Goal: Task Accomplishment & Management: Use online tool/utility

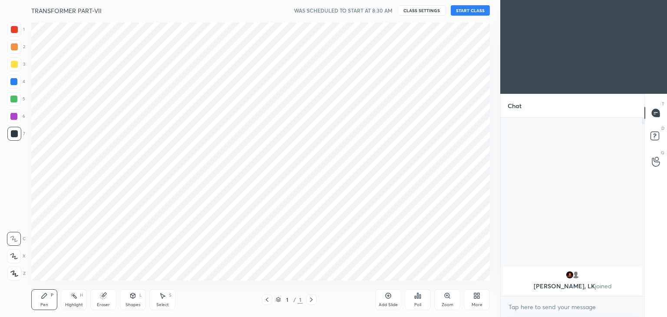
scroll to position [43131, 42927]
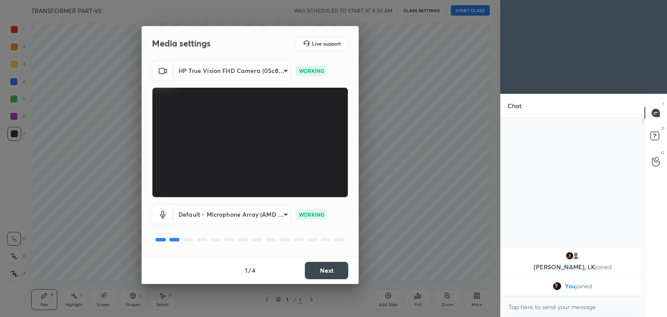
click at [334, 271] on button "Next" at bounding box center [326, 270] width 43 height 17
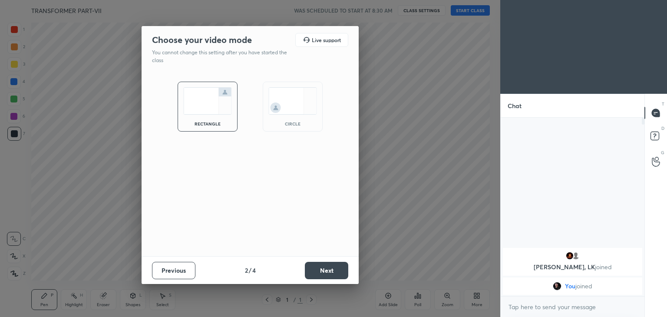
click at [334, 271] on button "Next" at bounding box center [326, 270] width 43 height 17
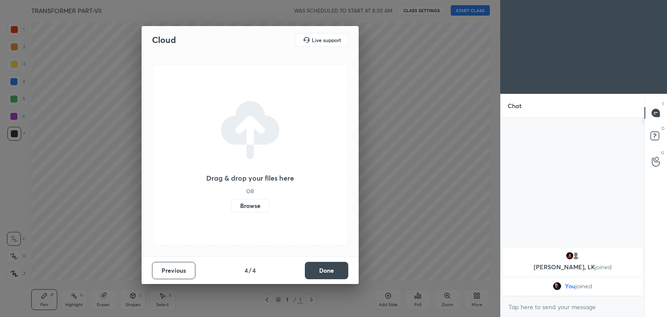
click at [334, 271] on button "Done" at bounding box center [326, 270] width 43 height 17
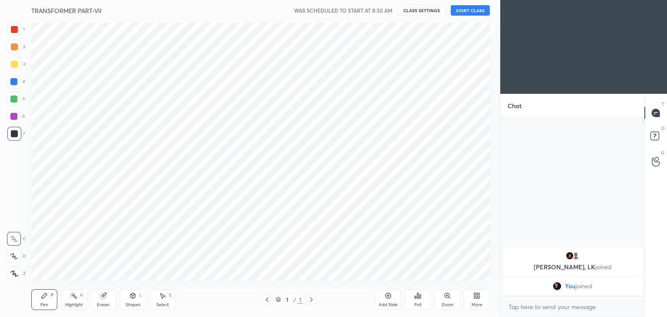
click at [334, 271] on div "Cloud Live support Drag & drop your files here OR Browse Previous 4 / 4 Done" at bounding box center [250, 158] width 500 height 317
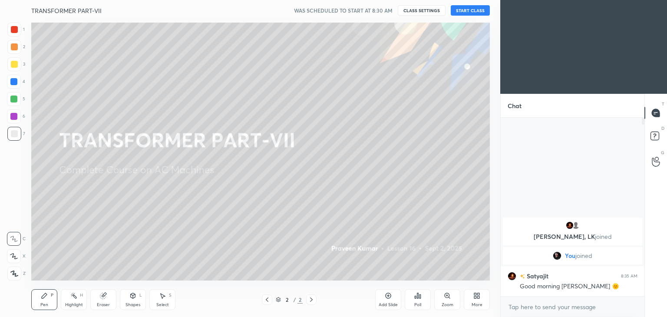
click at [469, 9] on button "START CLASS" at bounding box center [469, 10] width 39 height 10
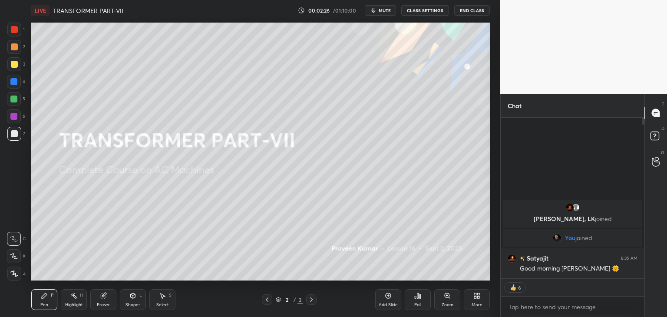
scroll to position [176, 141]
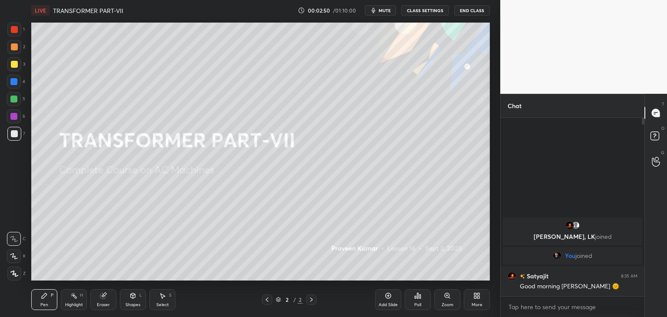
click at [19, 274] on div at bounding box center [14, 273] width 14 height 14
click at [36, 295] on div "Pen P" at bounding box center [44, 299] width 26 height 21
click at [391, 298] on div "Add Slide" at bounding box center [388, 299] width 26 height 21
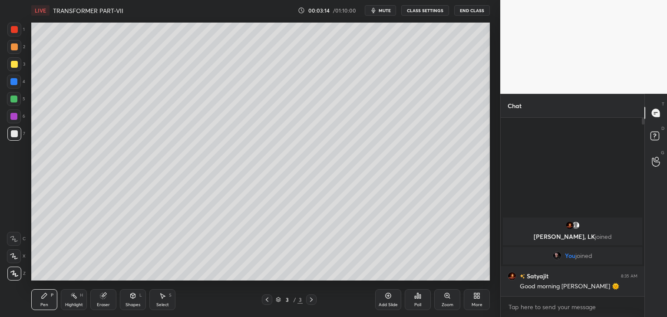
click at [13, 67] on div at bounding box center [14, 64] width 7 height 7
click at [389, 296] on icon at bounding box center [387, 295] width 7 height 7
click at [16, 30] on div at bounding box center [14, 29] width 7 height 7
click at [13, 80] on div at bounding box center [13, 81] width 7 height 7
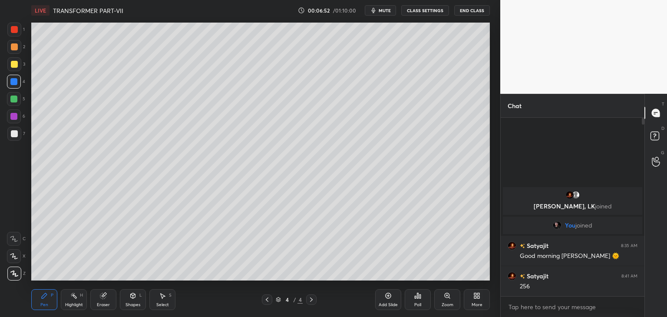
click at [15, 31] on div at bounding box center [14, 29] width 7 height 7
click at [45, 299] on icon at bounding box center [44, 295] width 7 height 7
click at [15, 30] on div at bounding box center [14, 29] width 7 height 7
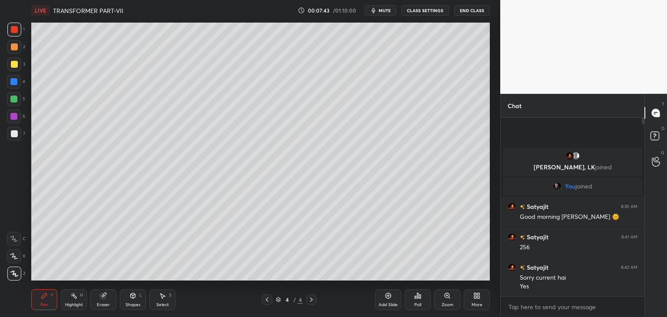
click at [110, 299] on div "Eraser" at bounding box center [103, 299] width 26 height 21
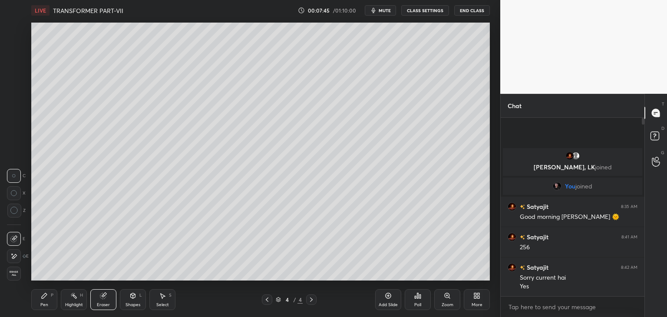
click at [46, 306] on div "Pen" at bounding box center [44, 304] width 8 height 4
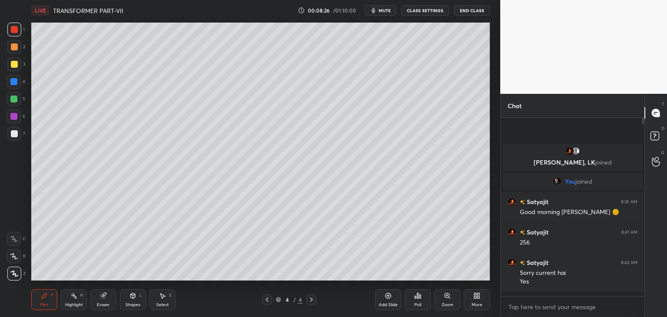
scroll to position [176, 141]
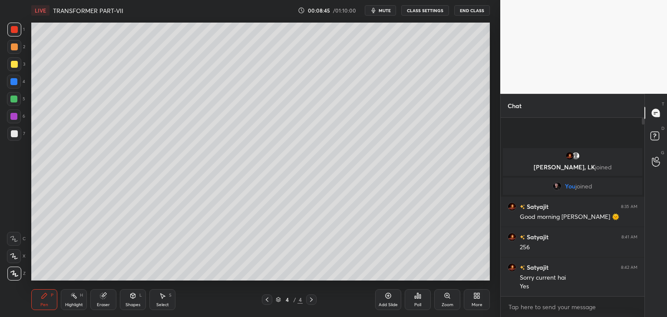
click at [393, 302] on div "Add Slide" at bounding box center [387, 304] width 19 height 4
click at [17, 85] on div at bounding box center [14, 82] width 14 height 14
click at [16, 32] on div at bounding box center [14, 29] width 7 height 7
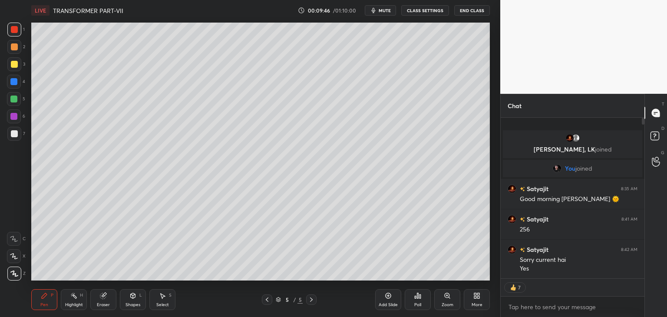
click at [16, 68] on div at bounding box center [14, 64] width 14 height 14
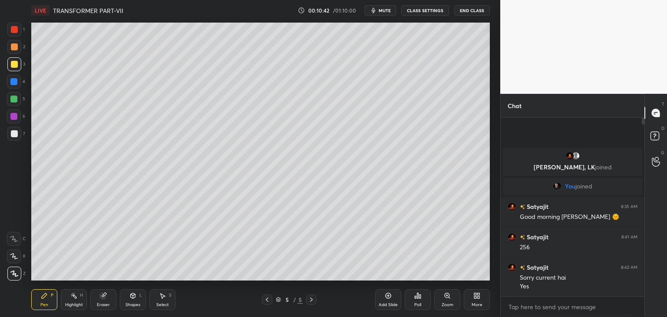
drag, startPoint x: 391, startPoint y: 299, endPoint x: 385, endPoint y: 312, distance: 14.4
click at [391, 299] on div "Add Slide" at bounding box center [388, 299] width 26 height 21
click at [20, 62] on div at bounding box center [14, 64] width 14 height 14
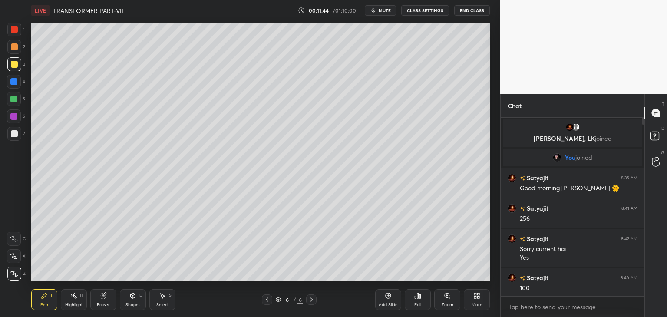
click at [17, 33] on div at bounding box center [14, 30] width 14 height 14
click at [16, 99] on div at bounding box center [13, 98] width 7 height 7
click at [105, 296] on icon at bounding box center [103, 295] width 7 height 7
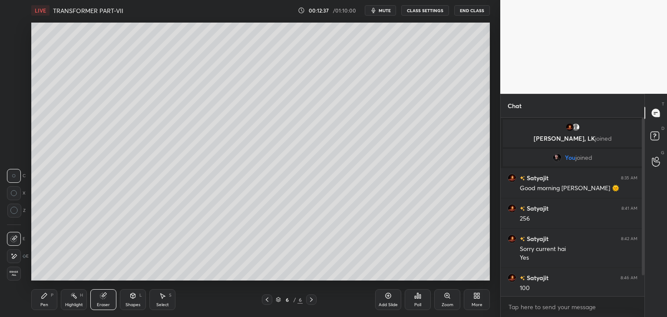
click at [35, 300] on div "Pen P" at bounding box center [44, 299] width 26 height 21
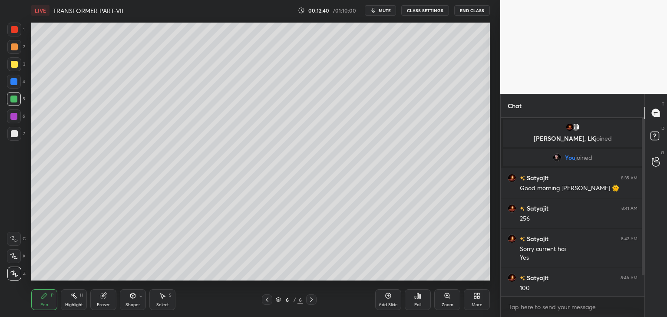
drag, startPoint x: 15, startPoint y: 66, endPoint x: 9, endPoint y: 66, distance: 6.1
click at [15, 66] on div at bounding box center [14, 64] width 7 height 7
drag, startPoint x: 644, startPoint y: 272, endPoint x: 640, endPoint y: 290, distance: 19.1
click at [641, 296] on div "Chat [PERSON_NAME], [PERSON_NAME] joined You joined [PERSON_NAME] 8:35 AM Good …" at bounding box center [583, 205] width 167 height 223
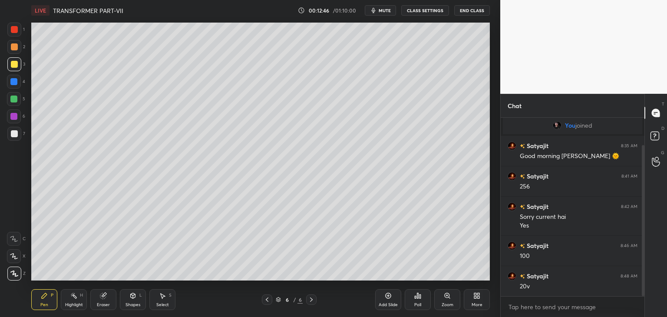
drag, startPoint x: 643, startPoint y: 271, endPoint x: 641, endPoint y: 292, distance: 20.9
click at [642, 294] on div at bounding box center [642, 220] width 3 height 151
click at [15, 30] on div at bounding box center [14, 29] width 7 height 7
click at [15, 100] on div at bounding box center [13, 98] width 7 height 7
click at [16, 32] on div at bounding box center [14, 29] width 7 height 7
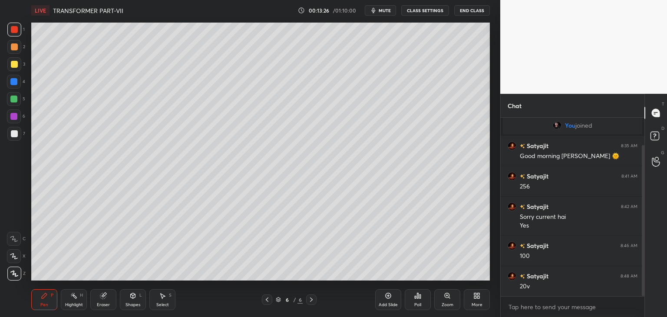
scroll to position [41, 0]
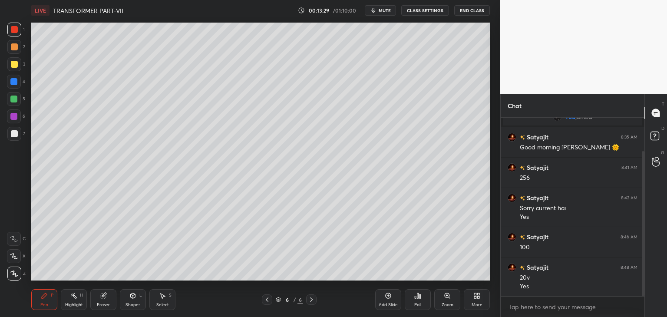
click at [17, 116] on div at bounding box center [13, 116] width 7 height 7
click at [418, 301] on div "Poll" at bounding box center [417, 299] width 26 height 21
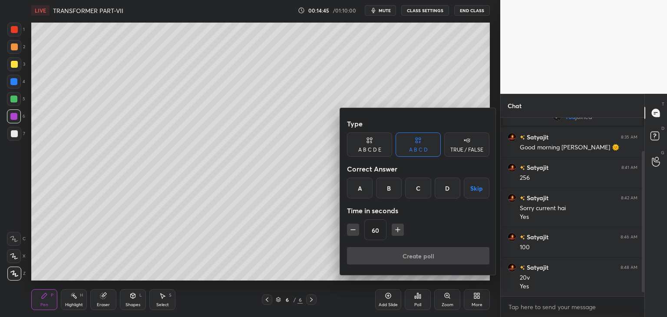
click at [270, 253] on div at bounding box center [333, 158] width 667 height 317
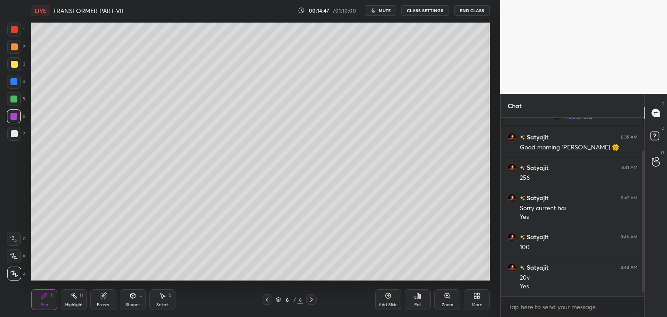
click at [391, 302] on div "Add Slide" at bounding box center [387, 304] width 19 height 4
click at [15, 82] on div at bounding box center [13, 81] width 7 height 7
click at [106, 305] on div "Eraser" at bounding box center [103, 304] width 13 height 4
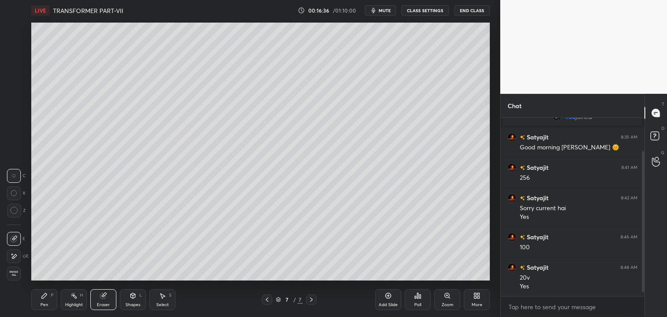
click at [48, 300] on div "Pen P" at bounding box center [44, 299] width 26 height 21
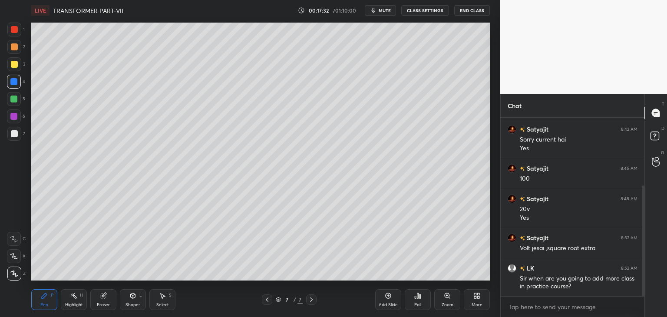
scroll to position [3, 3]
click at [16, 100] on div at bounding box center [13, 98] width 7 height 7
click at [44, 300] on div "Pen P" at bounding box center [44, 299] width 26 height 21
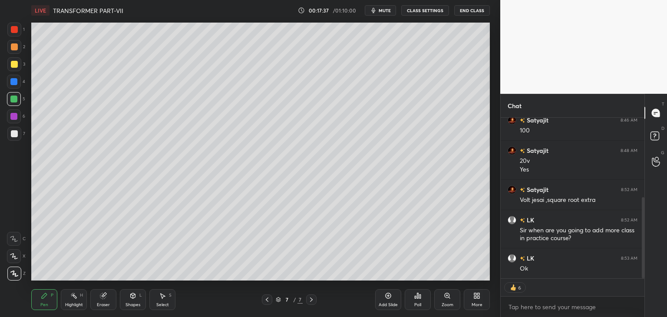
click at [392, 302] on div "Add Slide" at bounding box center [387, 304] width 19 height 4
click at [17, 66] on div at bounding box center [14, 64] width 14 height 14
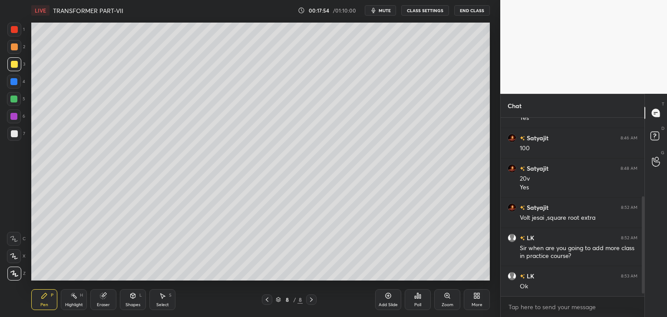
click at [110, 294] on div "Eraser" at bounding box center [103, 299] width 26 height 21
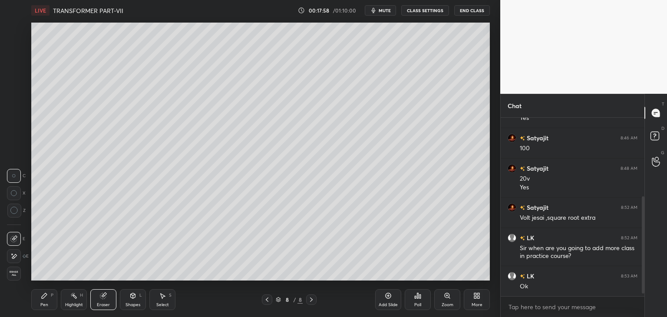
drag, startPoint x: 43, startPoint y: 302, endPoint x: 26, endPoint y: 313, distance: 20.0
click at [42, 302] on div "Pen" at bounding box center [44, 304] width 8 height 4
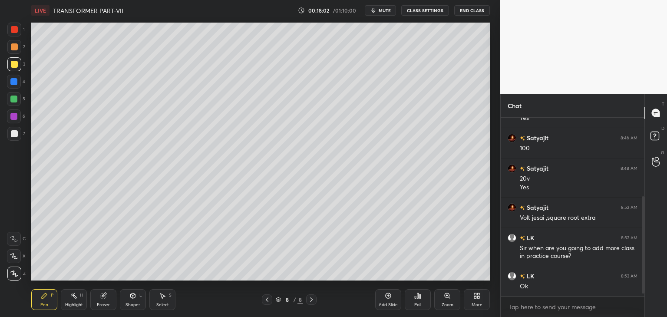
click at [12, 35] on div at bounding box center [14, 30] width 14 height 14
click at [16, 82] on div at bounding box center [13, 81] width 7 height 7
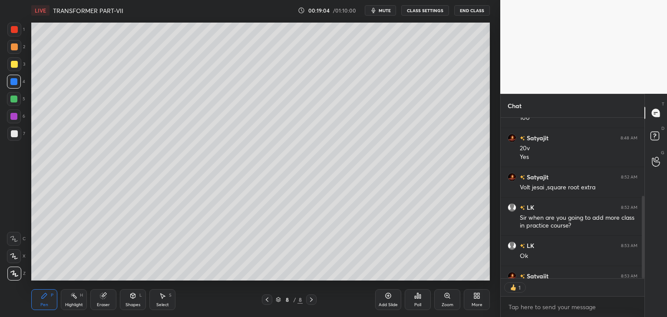
scroll to position [158, 141]
click at [477, 297] on icon at bounding box center [478, 297] width 2 height 2
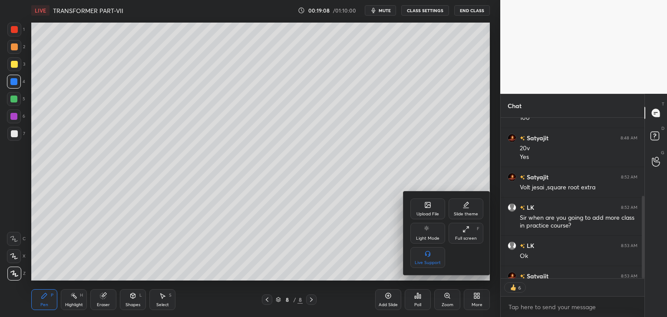
click at [421, 205] on div "Upload File" at bounding box center [427, 208] width 35 height 21
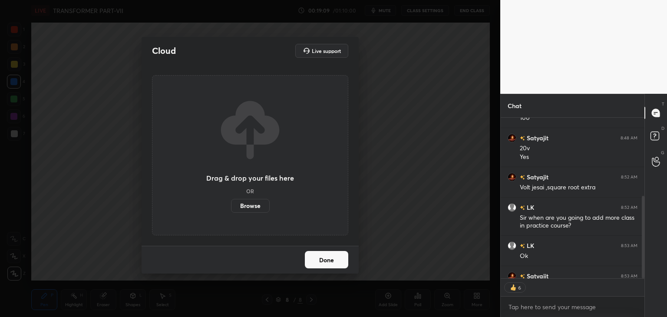
click at [254, 207] on label "Browse" at bounding box center [250, 206] width 39 height 14
click at [231, 207] on input "Browse" at bounding box center [231, 206] width 0 height 14
type textarea "x"
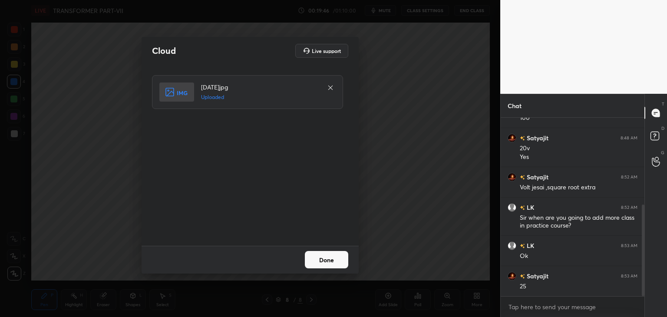
click at [325, 261] on button "Done" at bounding box center [326, 259] width 43 height 17
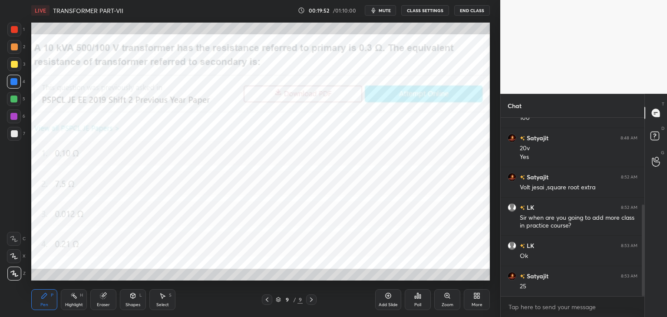
click at [415, 301] on div "Poll" at bounding box center [417, 299] width 26 height 21
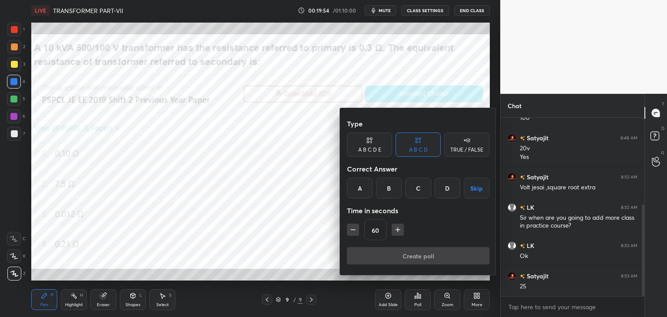
click at [420, 188] on div "C" at bounding box center [418, 187] width 26 height 21
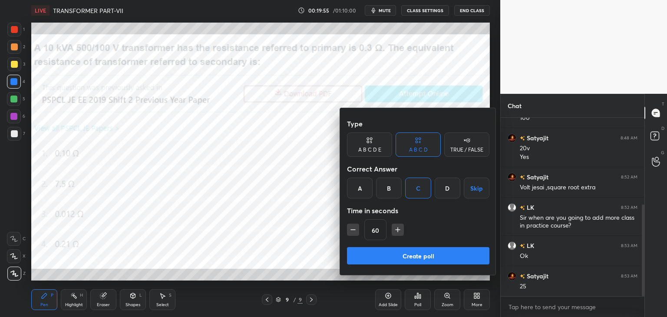
click at [353, 229] on icon "button" at bounding box center [352, 229] width 9 height 9
click at [355, 233] on icon "button" at bounding box center [352, 229] width 9 height 9
type input "30"
click at [362, 254] on button "Create poll" at bounding box center [418, 255] width 142 height 17
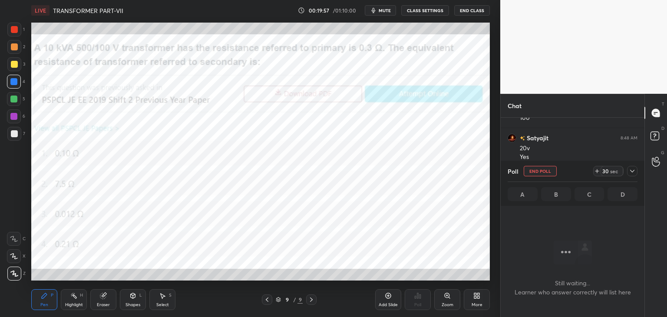
scroll to position [3, 3]
click at [594, 170] on icon at bounding box center [596, 170] width 7 height 7
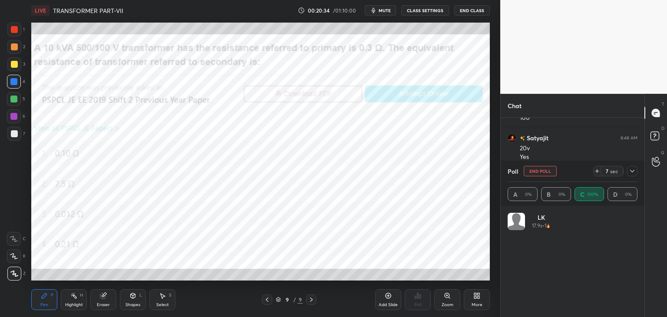
click at [594, 171] on icon at bounding box center [596, 170] width 7 height 7
click at [629, 172] on icon at bounding box center [631, 170] width 7 height 7
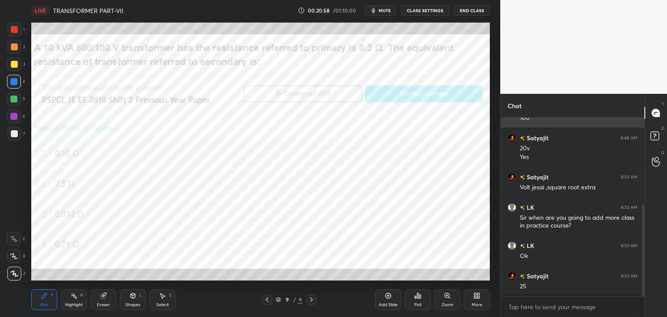
scroll to position [0, 0]
click at [106, 301] on div "Eraser" at bounding box center [103, 299] width 26 height 21
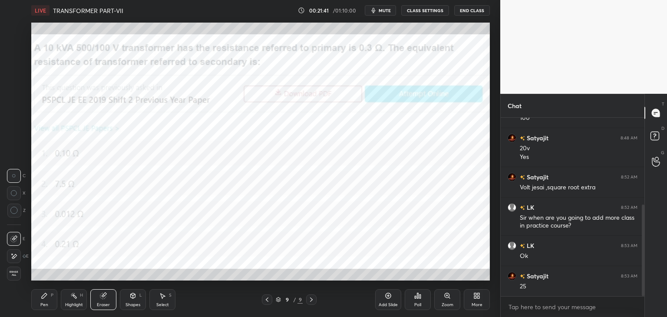
drag, startPoint x: 42, startPoint y: 301, endPoint x: 37, endPoint y: 302, distance: 4.9
click at [41, 301] on div "Pen P" at bounding box center [44, 299] width 26 height 21
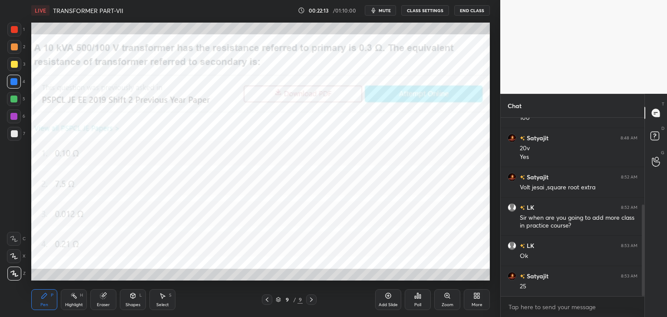
click at [151, 286] on div "LIVE TRANSFORMER PART-VII 00:22:13 / 01:10:00 mute CLASS SETTINGS End Class Set…" at bounding box center [260, 158] width 465 height 317
click at [35, 303] on div "Pen P" at bounding box center [44, 299] width 26 height 21
click at [388, 302] on div "Add Slide" at bounding box center [387, 304] width 19 height 4
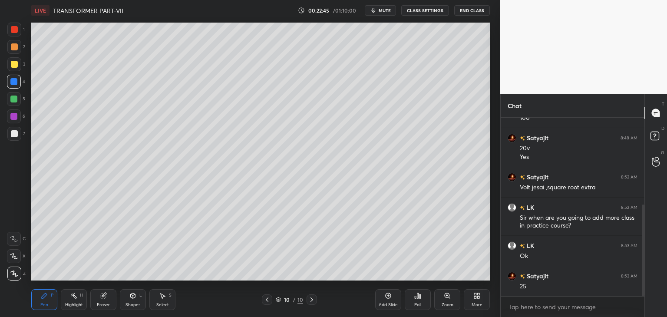
click at [14, 66] on div at bounding box center [14, 64] width 7 height 7
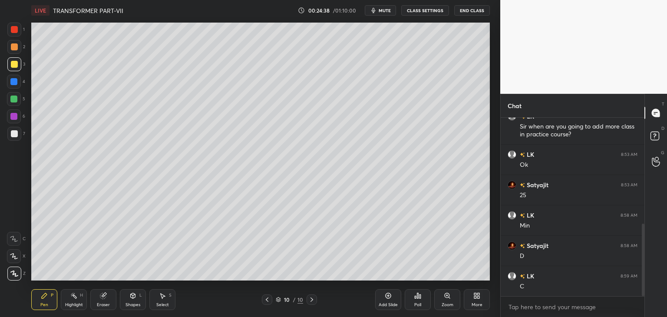
scroll to position [282, 0]
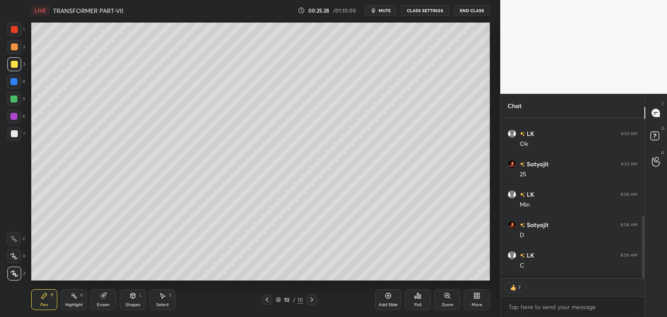
type textarea "x"
click at [479, 298] on icon at bounding box center [478, 297] width 2 height 2
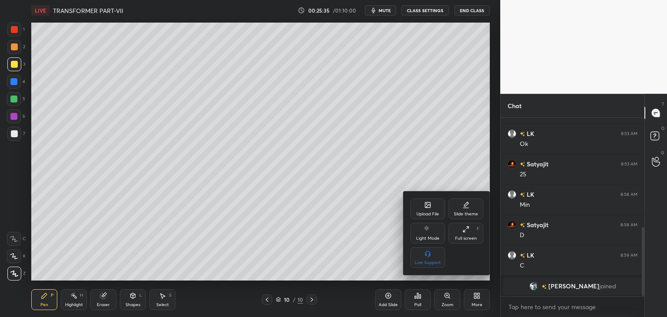
click at [430, 207] on icon at bounding box center [427, 204] width 7 height 7
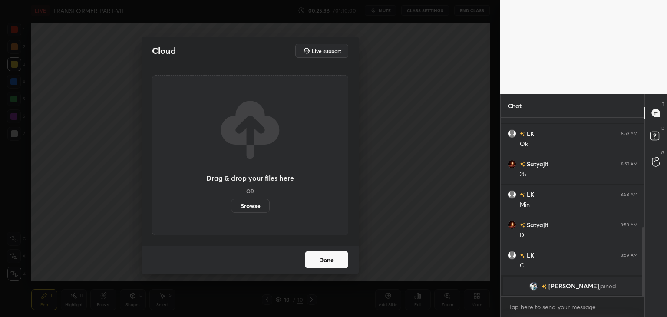
click at [249, 205] on label "Browse" at bounding box center [250, 206] width 39 height 14
click at [231, 205] on input "Browse" at bounding box center [231, 206] width 0 height 14
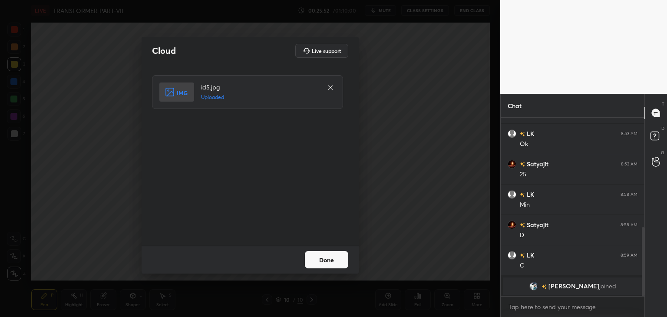
click at [324, 257] on button "Done" at bounding box center [326, 259] width 43 height 17
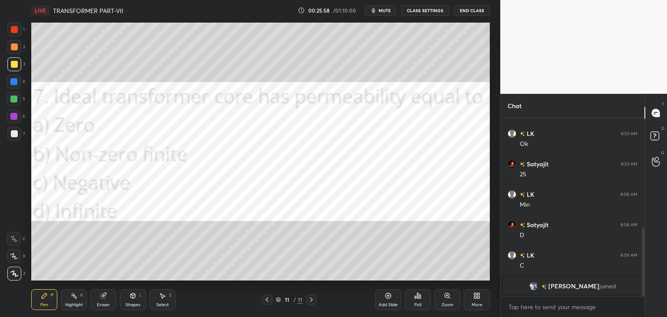
click at [416, 300] on div "Poll" at bounding box center [417, 299] width 26 height 21
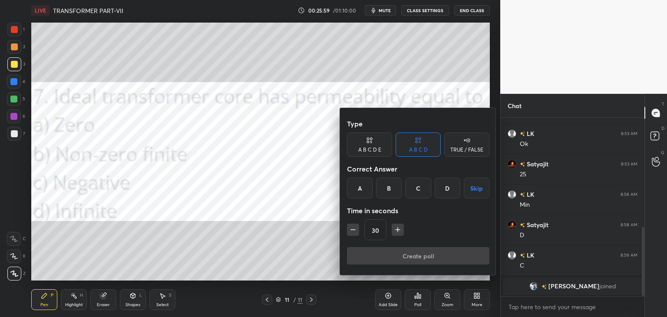
click at [450, 187] on div "D" at bounding box center [447, 187] width 26 height 21
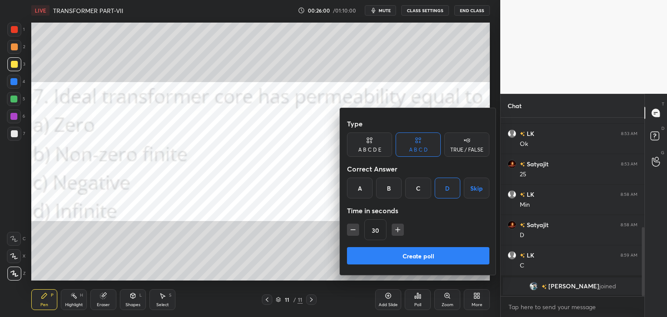
click at [396, 232] on icon "button" at bounding box center [397, 229] width 9 height 9
click at [394, 229] on icon "button" at bounding box center [397, 229] width 9 height 9
type input "60"
click at [393, 257] on button "Create poll" at bounding box center [418, 255] width 142 height 17
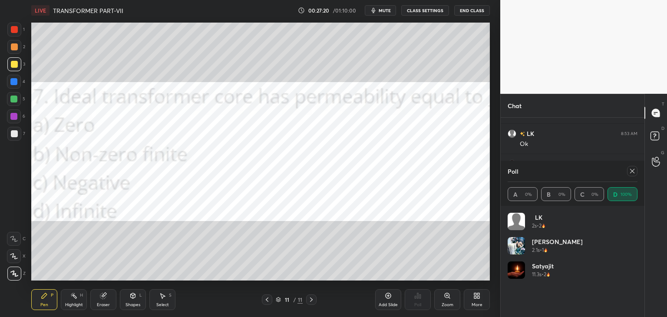
scroll to position [3, 3]
click at [16, 28] on div at bounding box center [14, 29] width 7 height 7
click at [632, 171] on icon at bounding box center [631, 170] width 7 height 7
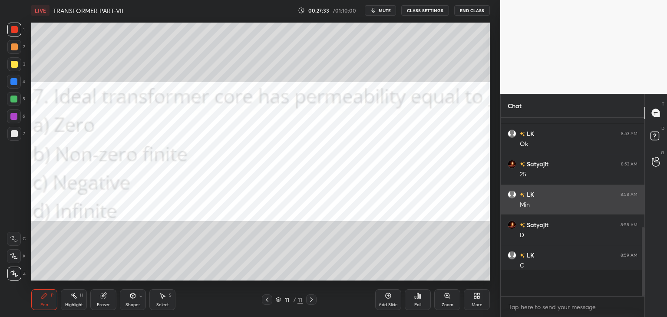
scroll to position [166, 141]
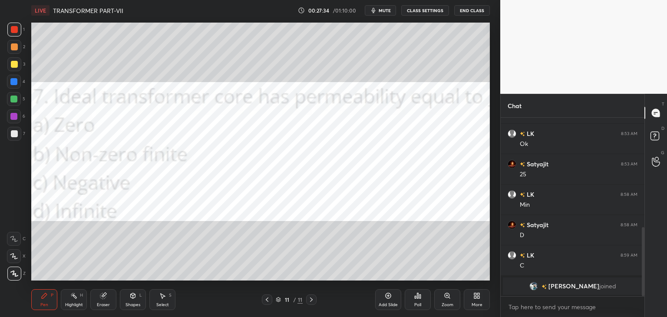
click at [470, 302] on div "More" at bounding box center [476, 299] width 26 height 21
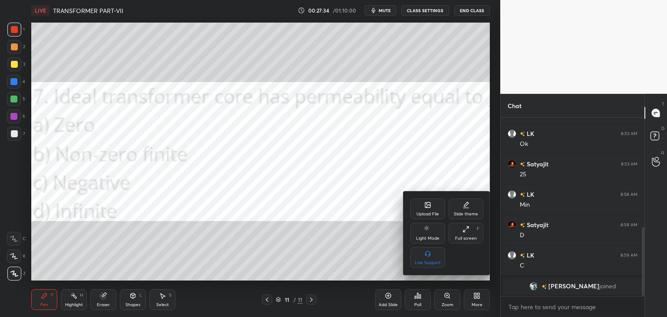
click at [426, 212] on div "Upload File" at bounding box center [427, 214] width 23 height 4
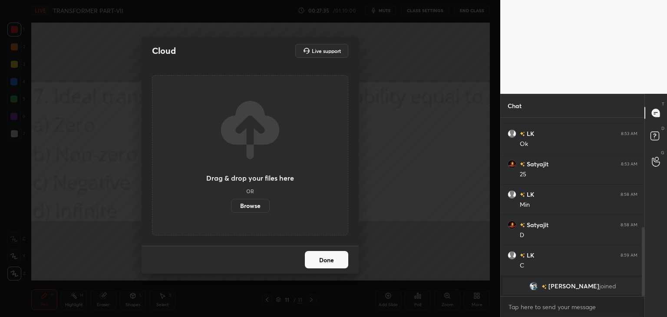
click at [264, 207] on label "Browse" at bounding box center [250, 206] width 39 height 14
click at [231, 207] on input "Browse" at bounding box center [231, 206] width 0 height 14
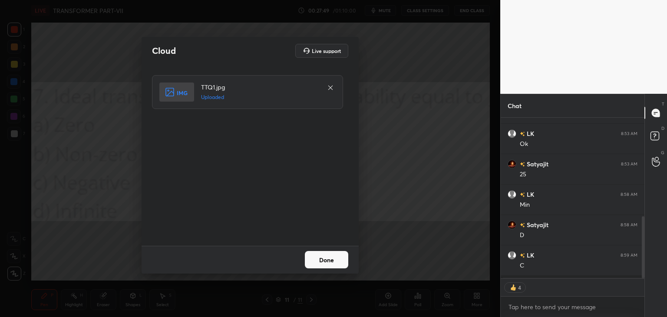
click at [325, 260] on button "Done" at bounding box center [326, 259] width 43 height 17
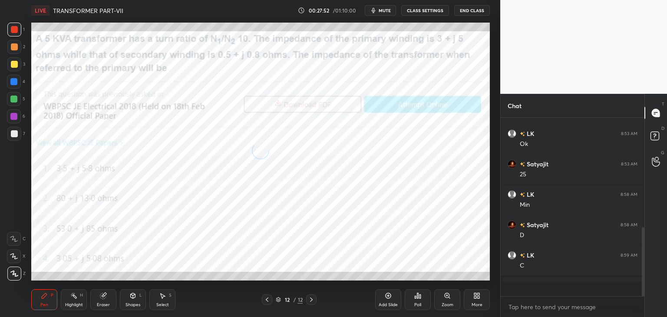
scroll to position [282, 0]
click at [416, 298] on div "Poll" at bounding box center [417, 299] width 26 height 21
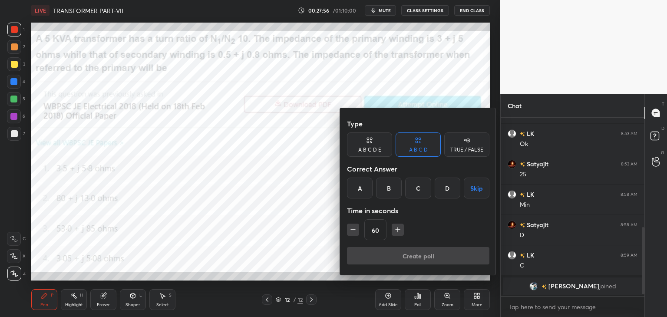
click at [420, 188] on div "C" at bounding box center [418, 187] width 26 height 21
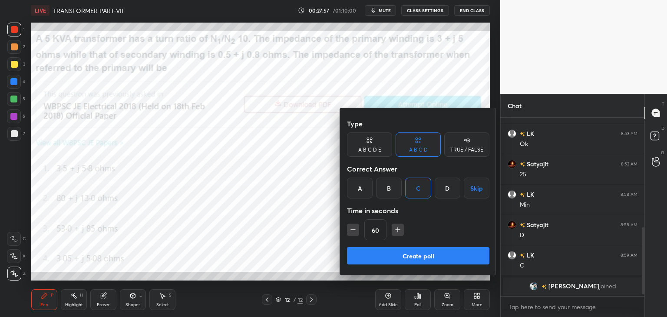
click at [397, 258] on button "Create poll" at bounding box center [418, 255] width 142 height 17
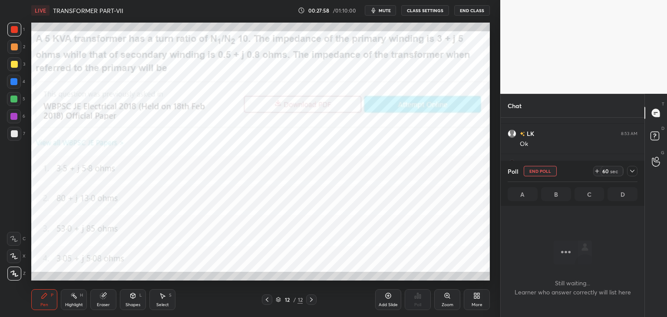
scroll to position [3, 3]
click at [630, 171] on icon at bounding box center [631, 170] width 7 height 7
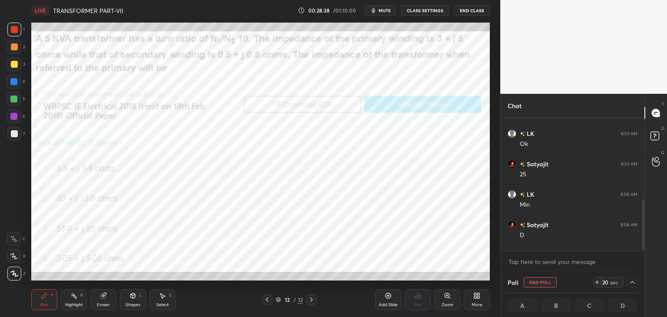
scroll to position [0, 3]
click at [634, 283] on icon at bounding box center [631, 282] width 7 height 7
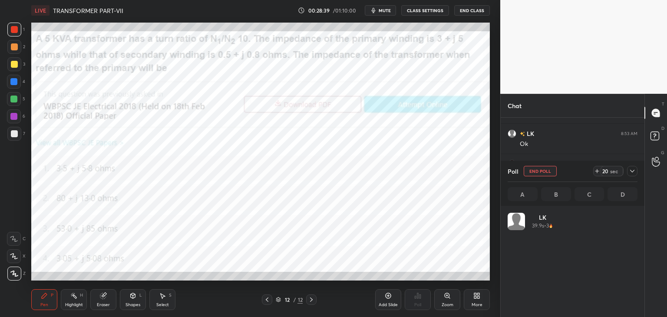
scroll to position [102, 127]
click at [632, 171] on icon at bounding box center [631, 170] width 7 height 7
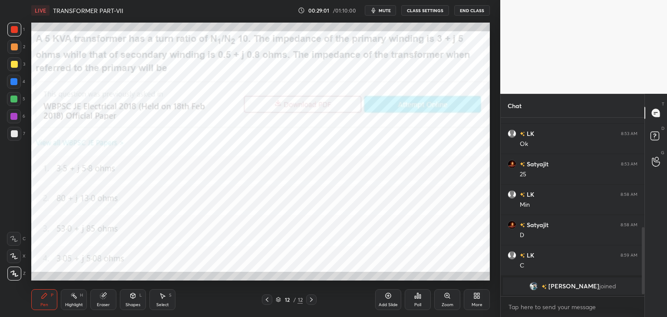
scroll to position [176, 141]
click at [280, 299] on icon at bounding box center [278, 299] width 5 height 5
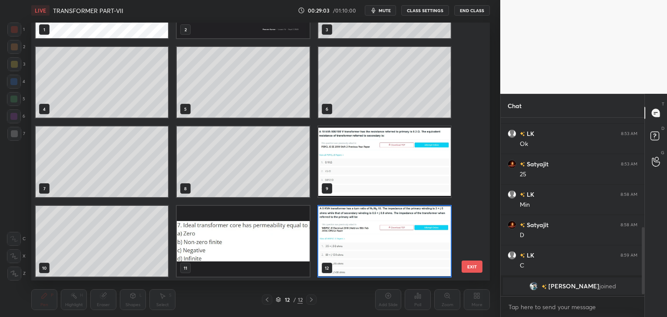
scroll to position [255, 454]
drag, startPoint x: 474, startPoint y: 91, endPoint x: 474, endPoint y: 68, distance: 22.6
click at [476, 65] on div "1 2 3 4 5 6 7 8 9 10 11 12 EXIT" at bounding box center [260, 152] width 458 height 258
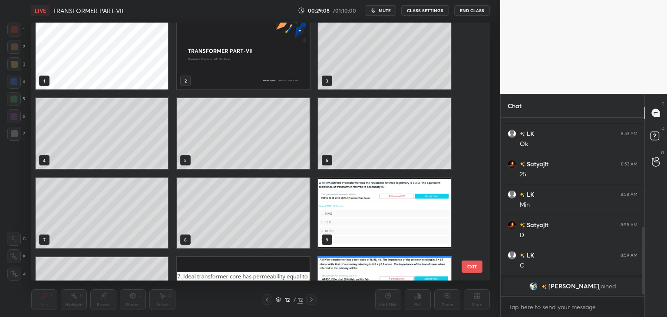
scroll to position [0, 0]
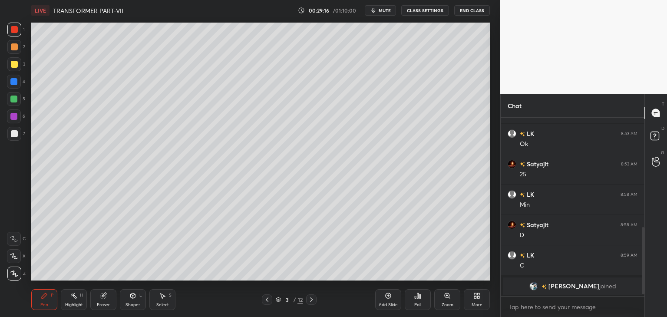
click at [310, 300] on icon at bounding box center [311, 299] width 7 height 7
click at [311, 299] on icon at bounding box center [311, 299] width 7 height 7
click at [311, 301] on icon at bounding box center [311, 299] width 7 height 7
click at [312, 303] on div at bounding box center [311, 299] width 10 height 10
click at [316, 301] on div at bounding box center [311, 299] width 10 height 10
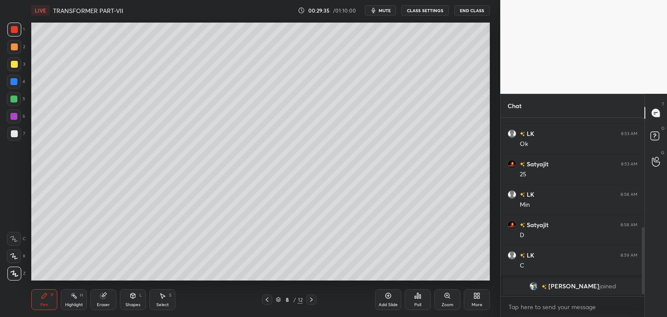
click at [315, 301] on div at bounding box center [311, 299] width 10 height 10
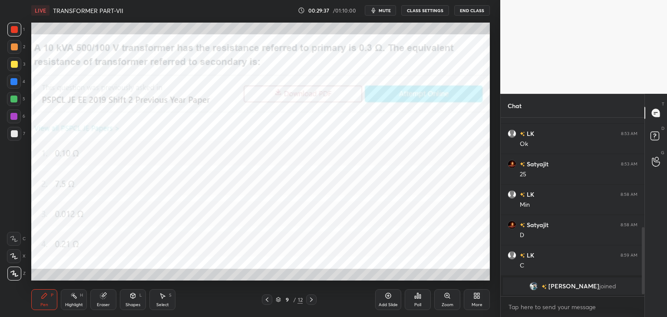
click at [309, 300] on icon at bounding box center [311, 299] width 7 height 7
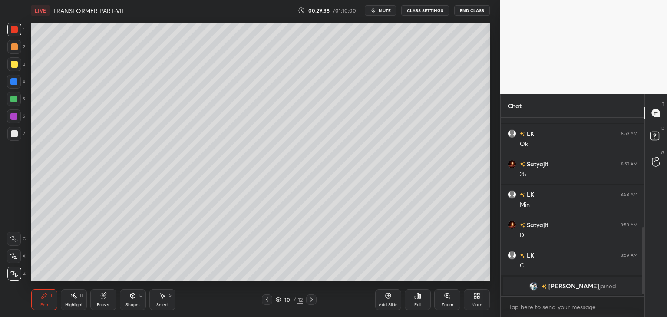
click at [312, 301] on icon at bounding box center [311, 299] width 7 height 7
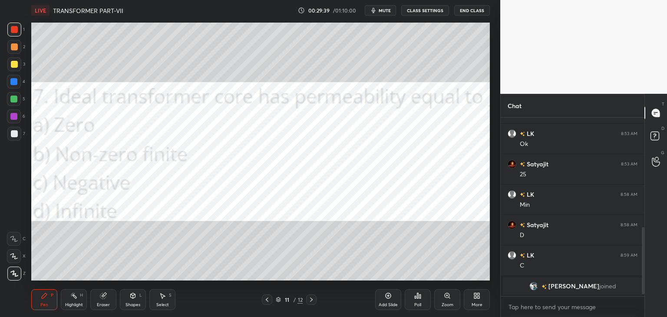
click at [313, 301] on icon at bounding box center [311, 299] width 7 height 7
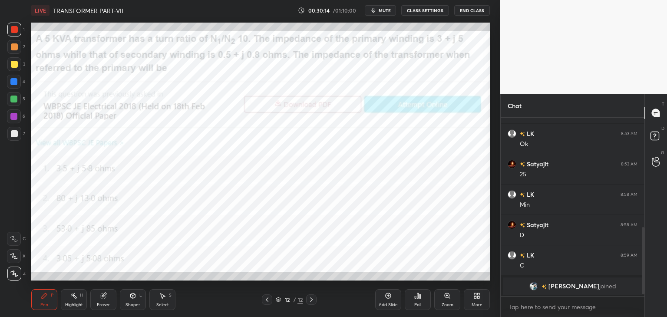
click at [14, 81] on div at bounding box center [13, 81] width 7 height 7
click at [16, 118] on div at bounding box center [13, 116] width 7 height 7
click at [16, 100] on div at bounding box center [13, 98] width 7 height 7
click at [109, 296] on div "Eraser" at bounding box center [103, 299] width 26 height 21
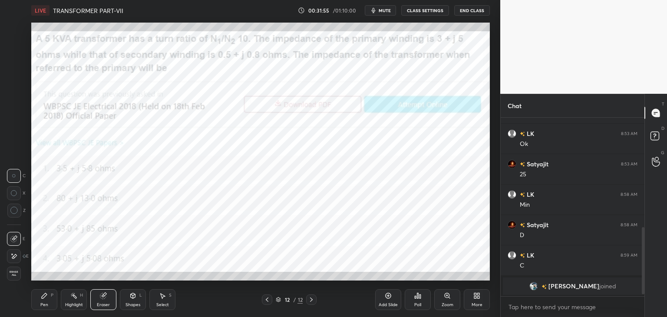
click at [59, 299] on div "Pen P Highlight H Eraser Shapes L Select S" at bounding box center [117, 299] width 172 height 21
click at [43, 300] on div "Pen P" at bounding box center [44, 299] width 26 height 21
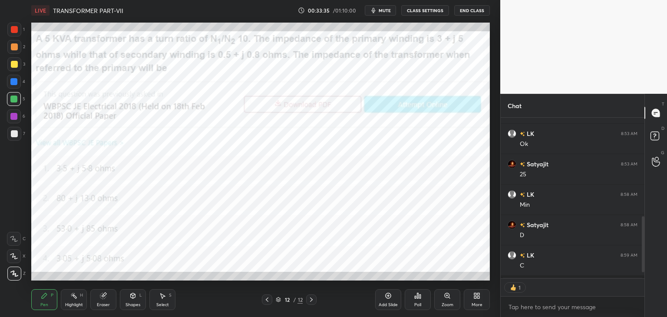
scroll to position [3, 3]
click at [476, 297] on icon at bounding box center [475, 297] width 2 height 2
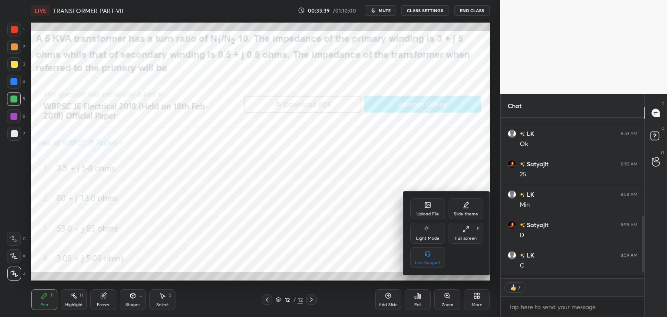
click at [427, 207] on icon at bounding box center [427, 205] width 5 height 3
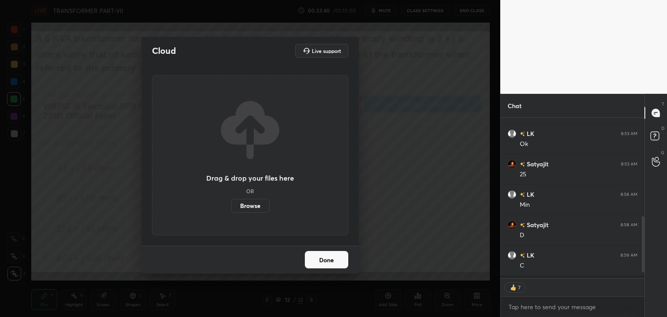
click at [249, 203] on label "Browse" at bounding box center [250, 206] width 39 height 14
click at [231, 203] on input "Browse" at bounding box center [231, 206] width 0 height 14
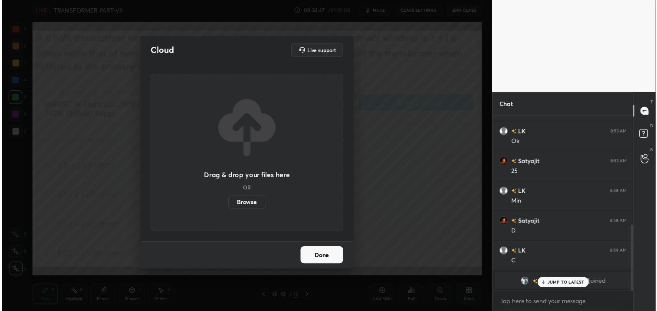
scroll to position [282, 0]
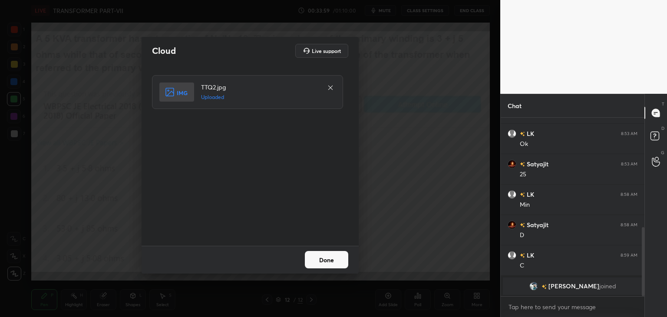
click at [318, 263] on button "Done" at bounding box center [326, 259] width 43 height 17
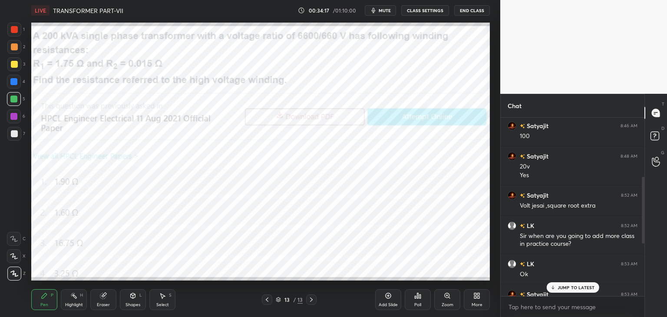
scroll to position [147, 0]
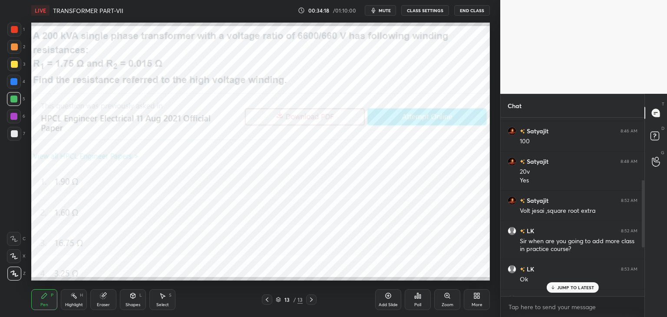
click at [417, 302] on div "Poll" at bounding box center [417, 304] width 7 height 4
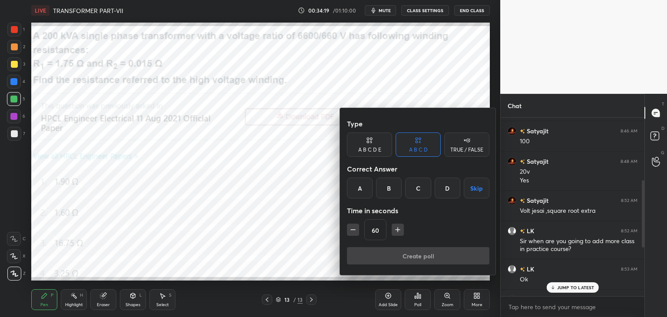
drag, startPoint x: 444, startPoint y: 188, endPoint x: 394, endPoint y: 221, distance: 60.2
click at [444, 188] on div "D" at bounding box center [447, 187] width 26 height 21
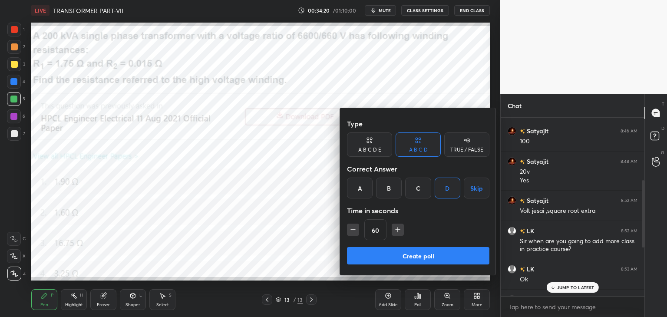
click at [374, 254] on button "Create poll" at bounding box center [418, 255] width 142 height 17
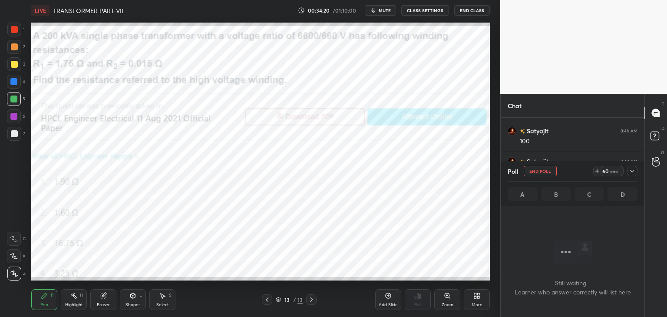
scroll to position [59, 141]
click at [630, 169] on icon at bounding box center [631, 170] width 7 height 7
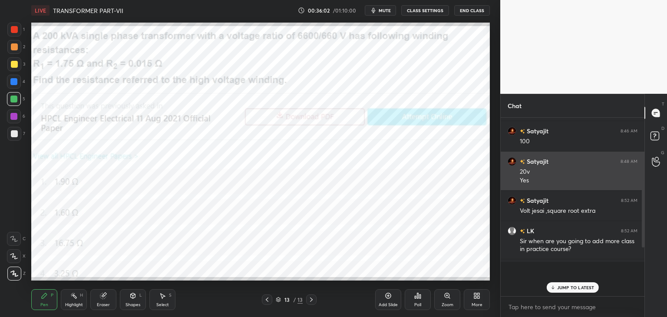
scroll to position [104, 141]
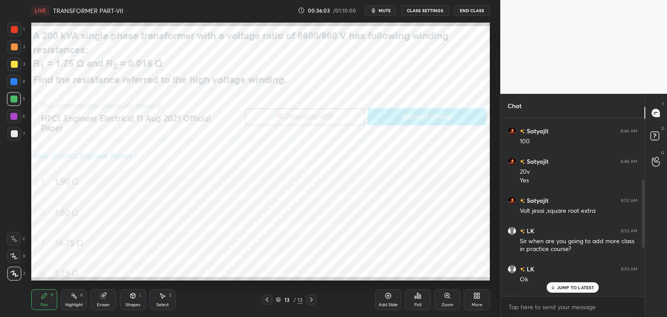
click at [561, 288] on p "JUMP TO LATEST" at bounding box center [575, 287] width 37 height 5
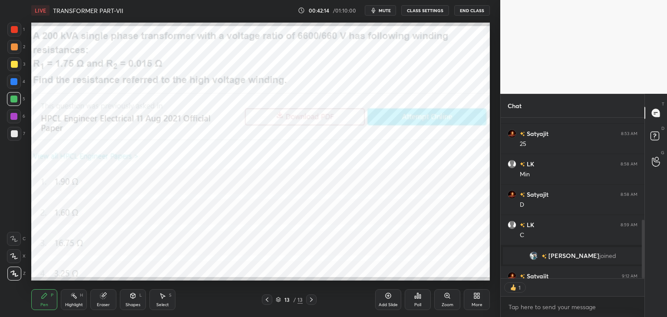
scroll to position [3, 3]
type textarea "x"
click at [476, 298] on icon at bounding box center [476, 295] width 7 height 7
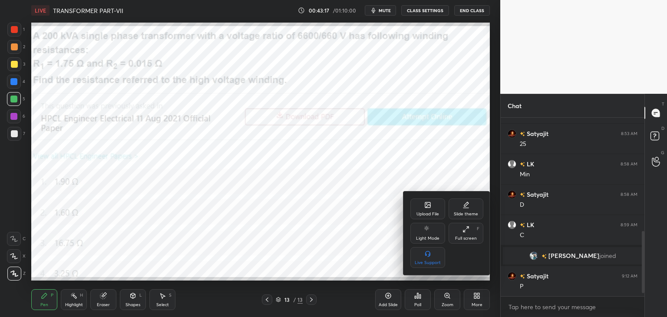
click at [421, 205] on div "Upload File" at bounding box center [427, 208] width 35 height 21
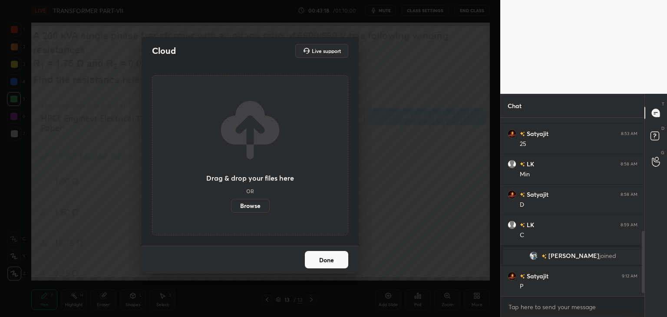
click at [247, 201] on label "Browse" at bounding box center [250, 206] width 39 height 14
click at [231, 201] on input "Browse" at bounding box center [231, 206] width 0 height 14
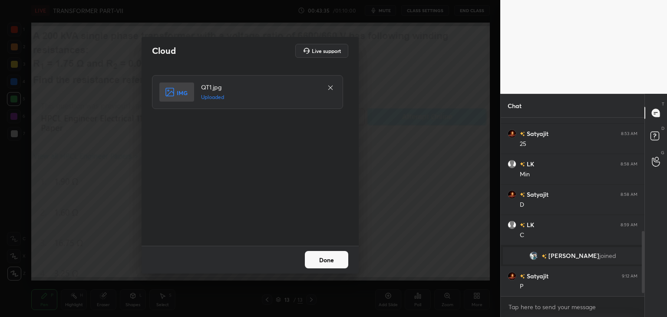
click at [326, 262] on button "Done" at bounding box center [326, 259] width 43 height 17
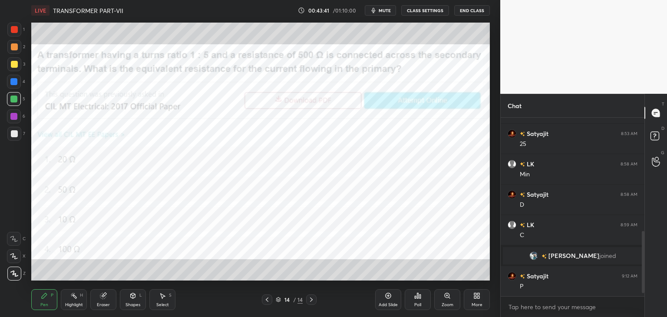
click at [417, 301] on div "Poll" at bounding box center [417, 299] width 26 height 21
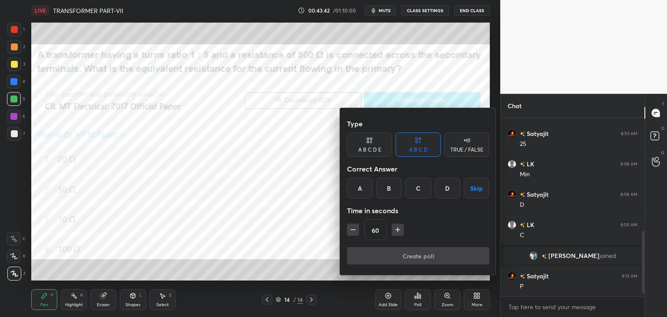
click at [355, 182] on div "A" at bounding box center [360, 187] width 26 height 21
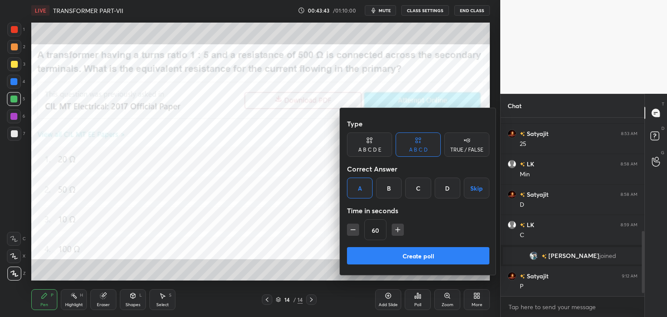
click at [352, 234] on button "button" at bounding box center [353, 229] width 12 height 12
type input "45"
click at [361, 254] on button "Create poll" at bounding box center [418, 255] width 142 height 17
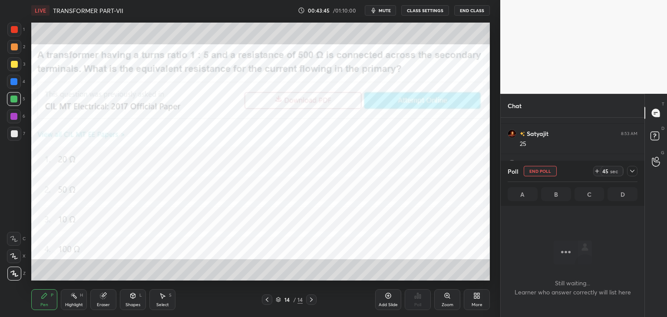
scroll to position [59, 141]
click at [597, 172] on icon at bounding box center [596, 170] width 7 height 7
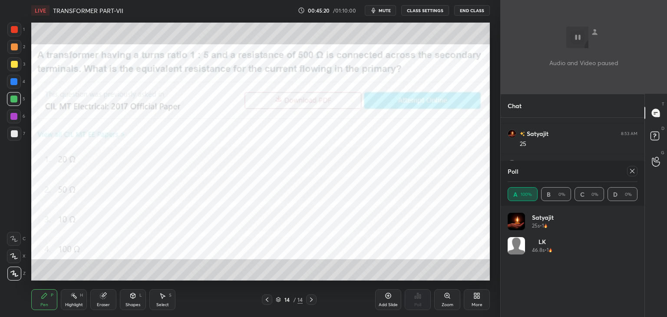
scroll to position [3, 3]
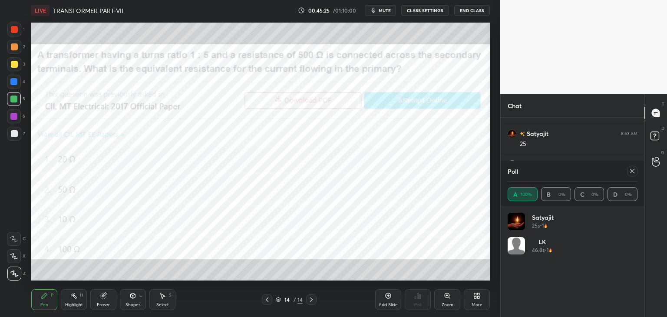
click at [630, 171] on icon at bounding box center [631, 170] width 7 height 7
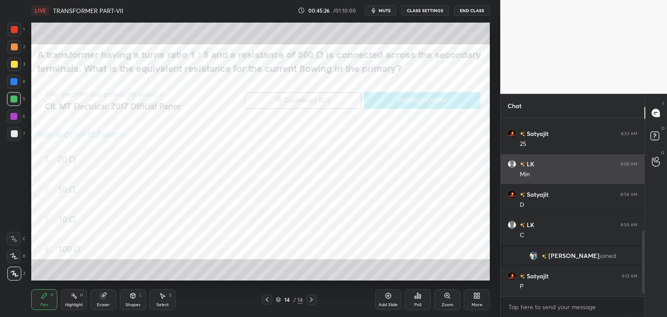
scroll to position [3, 3]
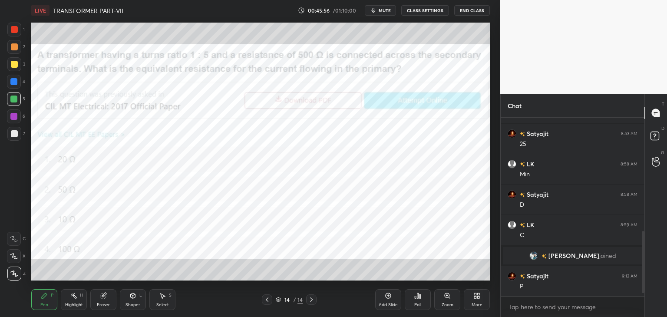
click at [102, 301] on div "Eraser" at bounding box center [103, 299] width 26 height 21
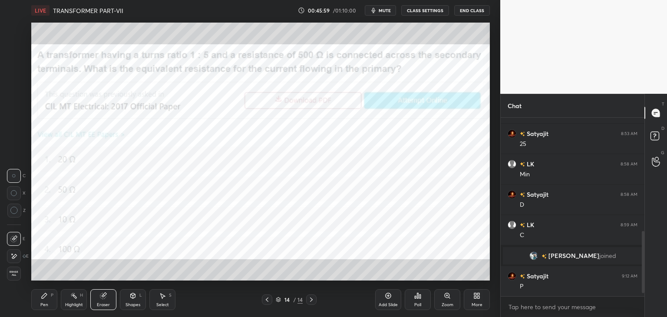
click at [45, 300] on div "Pen P" at bounding box center [44, 299] width 26 height 21
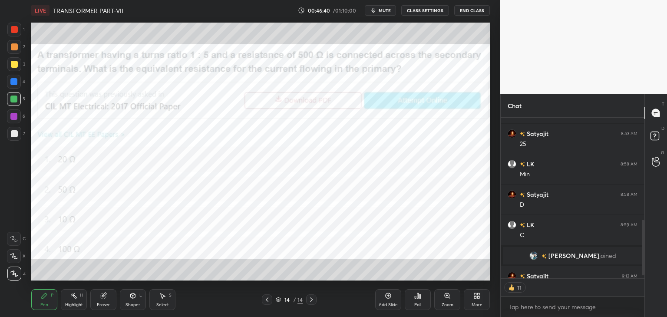
type textarea "x"
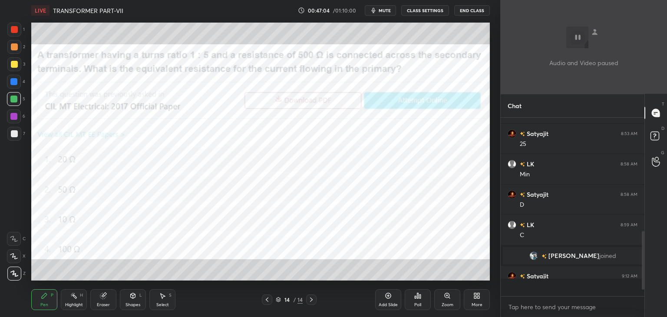
scroll to position [312, 0]
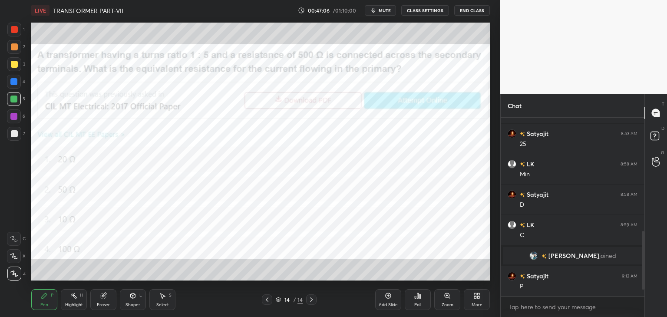
click at [479, 301] on div "More" at bounding box center [476, 299] width 26 height 21
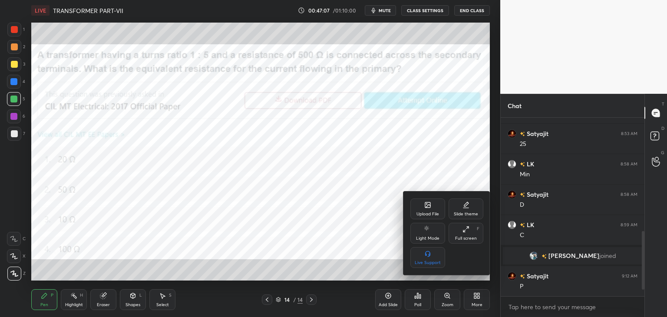
click at [427, 200] on div "Upload File" at bounding box center [427, 208] width 35 height 21
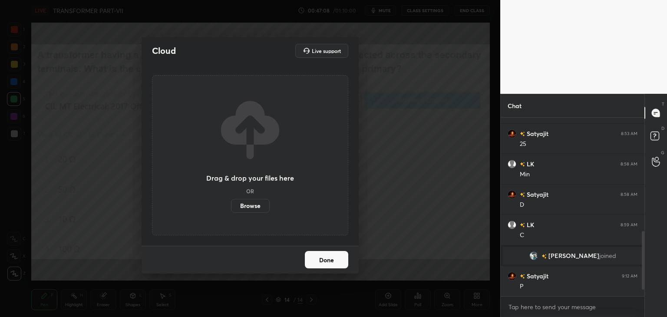
click at [250, 207] on label "Browse" at bounding box center [250, 206] width 39 height 14
click at [231, 207] on input "Browse" at bounding box center [231, 206] width 0 height 14
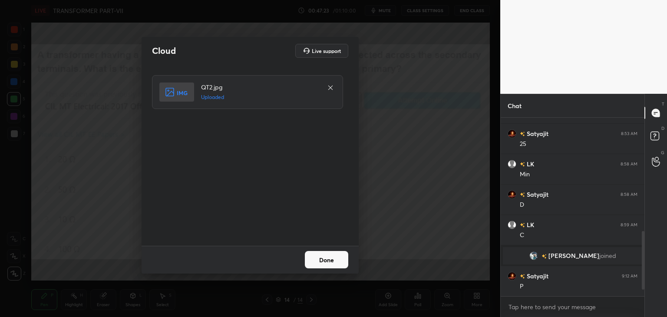
click at [331, 259] on button "Done" at bounding box center [326, 259] width 43 height 17
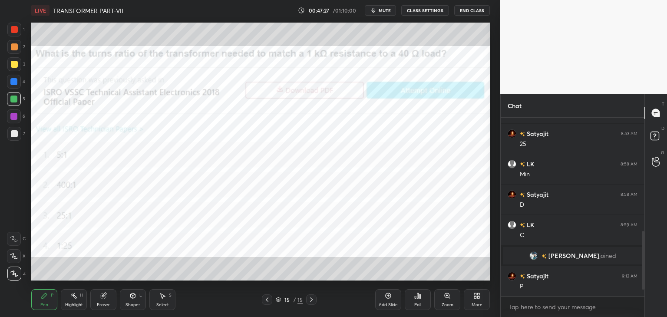
click at [318, 301] on div "LIVE TRANSFORMER PART-VII 00:47:27 / 01:10:00 mute CLASS SETTINGS End Class Set…" at bounding box center [260, 158] width 465 height 317
click at [422, 305] on div "Poll" at bounding box center [417, 299] width 26 height 21
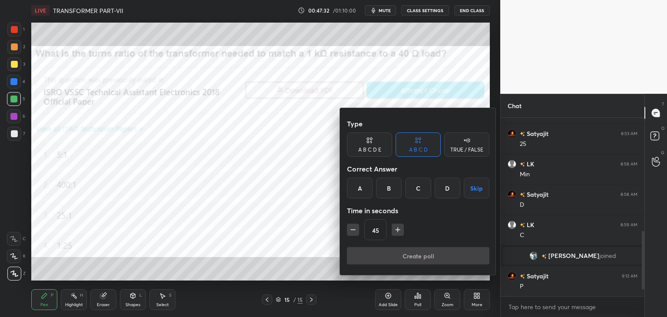
drag, startPoint x: 363, startPoint y: 190, endPoint x: 363, endPoint y: 197, distance: 6.9
click at [363, 190] on div "A" at bounding box center [360, 187] width 26 height 21
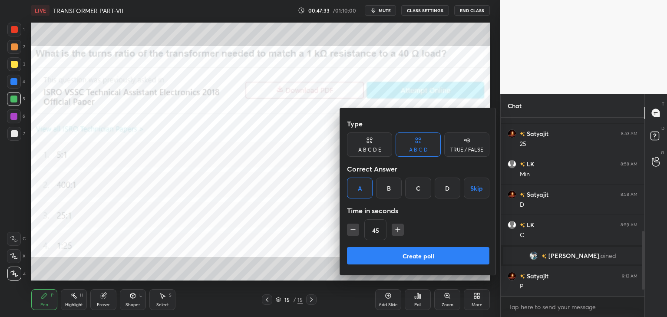
click at [399, 230] on icon "button" at bounding box center [397, 229] width 9 height 9
type input "60"
click at [392, 245] on div "Type A B C D E A B C D TRUE / FALSE Correct Answer A B C D Skip Time in seconds…" at bounding box center [418, 181] width 142 height 132
click at [387, 255] on button "Create poll" at bounding box center [418, 255] width 142 height 17
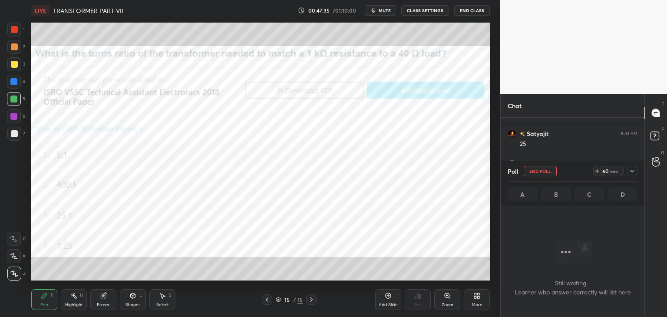
scroll to position [3, 3]
click at [637, 173] on div at bounding box center [632, 171] width 10 height 10
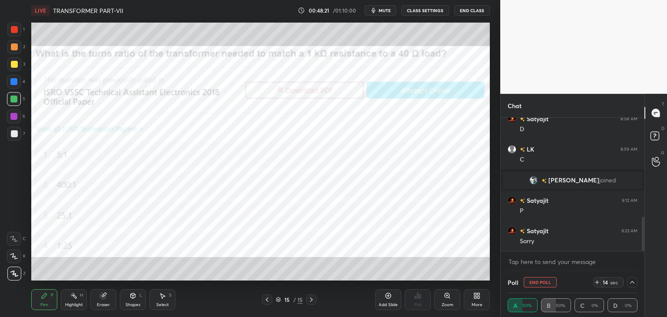
scroll to position [0, 3]
click at [633, 281] on icon at bounding box center [631, 282] width 7 height 7
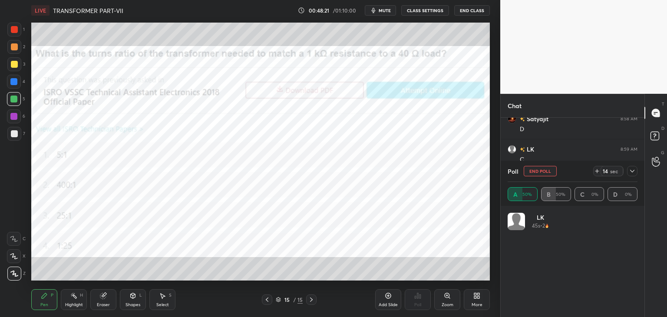
scroll to position [102, 127]
click at [631, 174] on icon at bounding box center [631, 170] width 7 height 7
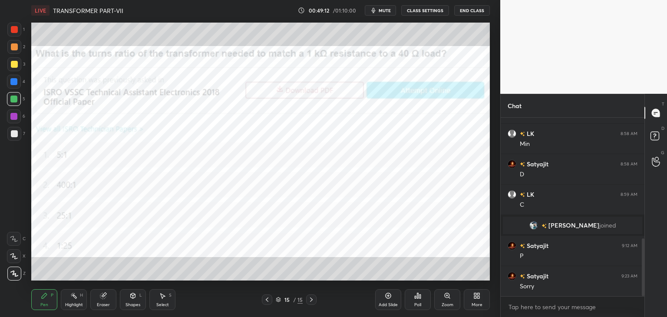
scroll to position [373, 0]
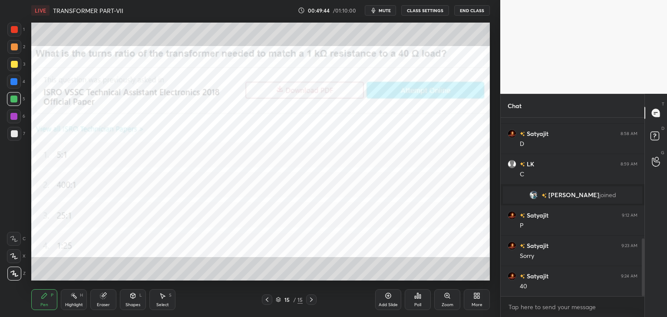
click at [16, 28] on div at bounding box center [14, 29] width 7 height 7
click at [13, 98] on div at bounding box center [13, 98] width 7 height 7
drag, startPoint x: 159, startPoint y: 301, endPoint x: 150, endPoint y: 305, distance: 10.1
click at [158, 302] on div "Select S" at bounding box center [162, 299] width 26 height 21
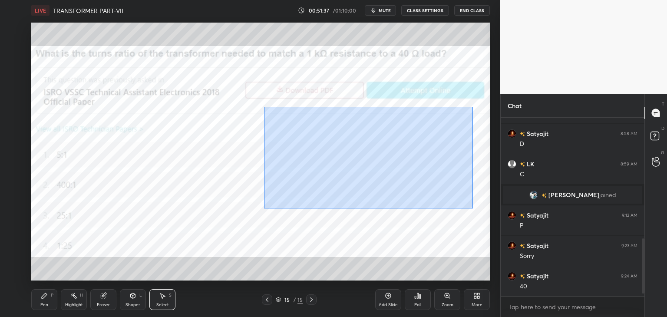
drag, startPoint x: 264, startPoint y: 106, endPoint x: 456, endPoint y: 202, distance: 214.6
click at [472, 207] on div "0 ° Undo Copy Duplicate Duplicate to new slide Delete" at bounding box center [260, 152] width 458 height 258
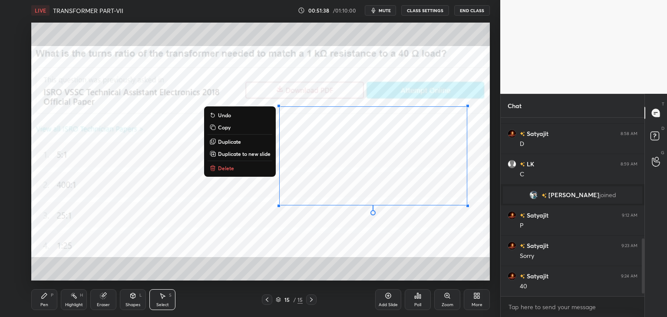
click at [256, 157] on p "Duplicate to new slide" at bounding box center [244, 153] width 53 height 7
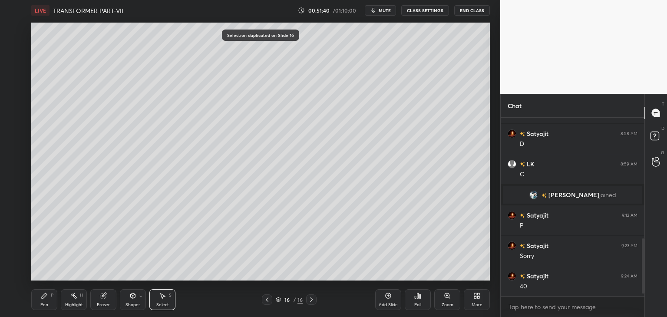
click at [47, 299] on icon at bounding box center [44, 295] width 7 height 7
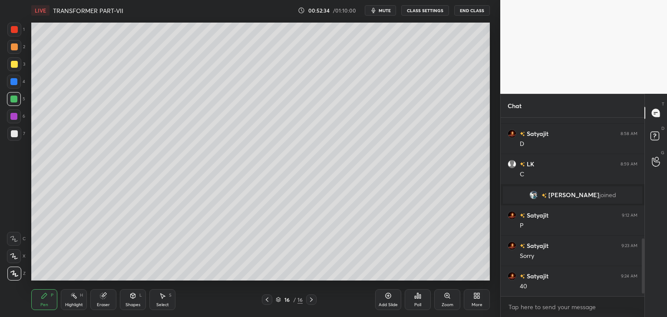
click at [266, 301] on icon at bounding box center [266, 299] width 7 height 7
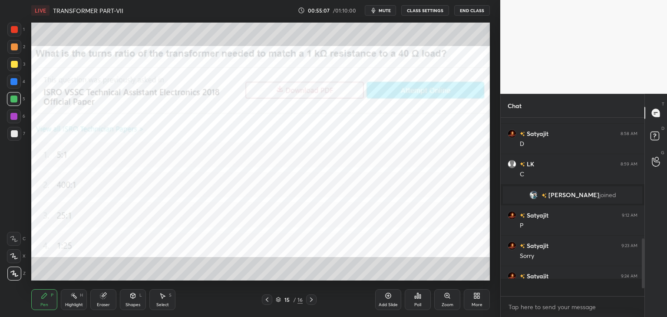
scroll to position [394, 0]
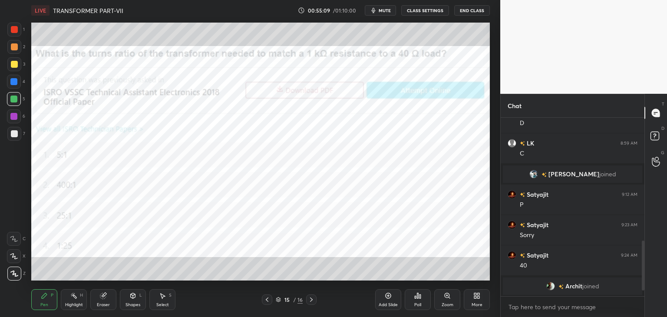
click at [479, 301] on div "More" at bounding box center [476, 299] width 26 height 21
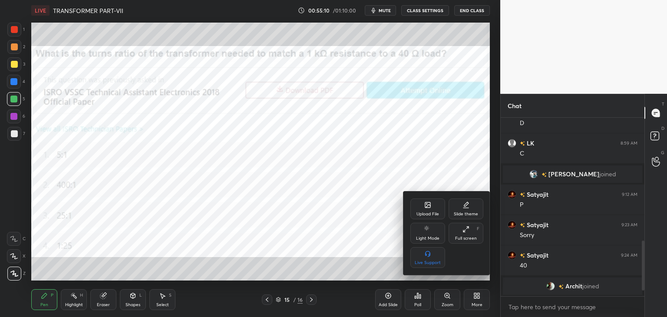
click at [426, 216] on div "Upload File" at bounding box center [427, 214] width 23 height 4
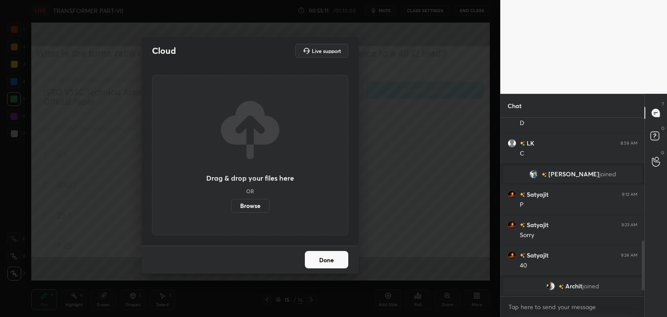
click at [251, 209] on label "Browse" at bounding box center [250, 206] width 39 height 14
click at [231, 209] on input "Browse" at bounding box center [231, 206] width 0 height 14
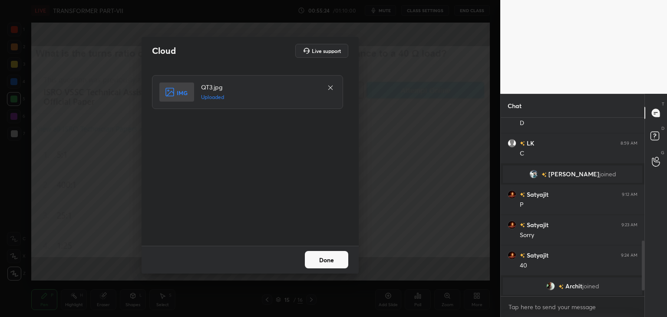
click at [323, 259] on button "Done" at bounding box center [326, 259] width 43 height 17
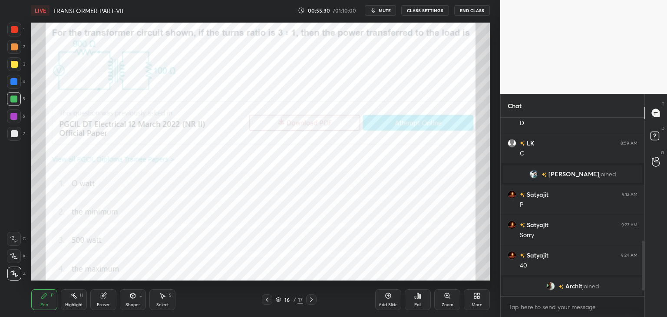
click at [418, 299] on div "Poll" at bounding box center [417, 299] width 26 height 21
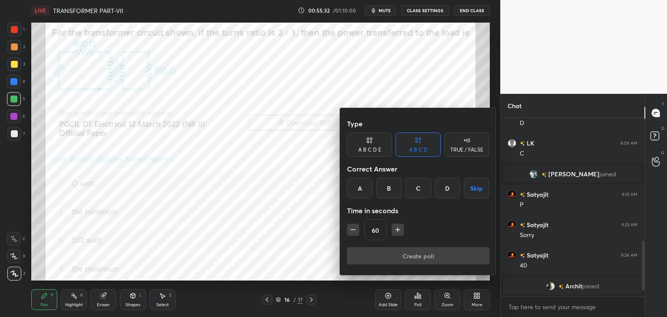
drag, startPoint x: 444, startPoint y: 189, endPoint x: 436, endPoint y: 201, distance: 14.6
click at [444, 189] on div "D" at bounding box center [447, 187] width 26 height 21
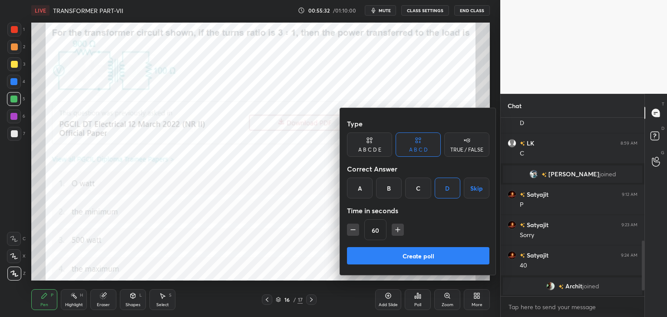
click at [394, 253] on button "Create poll" at bounding box center [418, 255] width 142 height 17
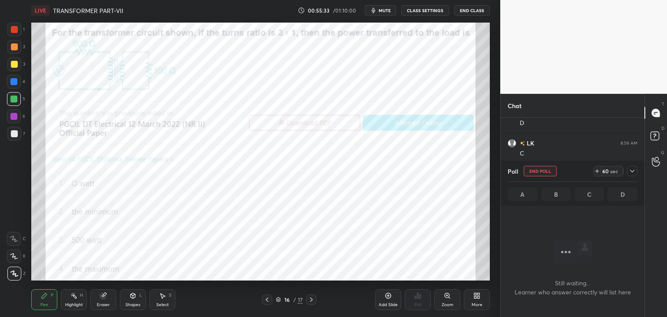
scroll to position [3, 3]
click at [632, 172] on icon at bounding box center [631, 170] width 7 height 7
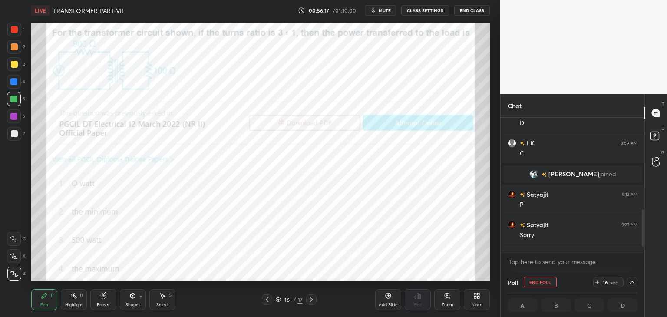
click at [632, 282] on icon at bounding box center [631, 282] width 7 height 7
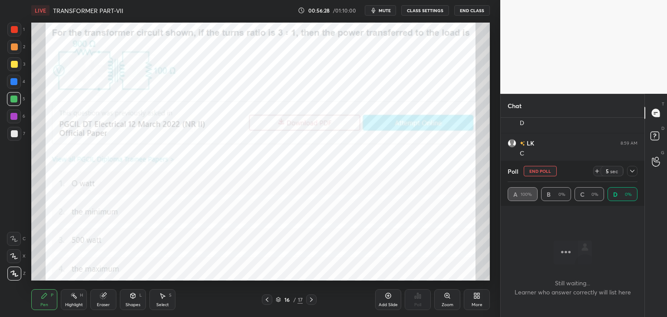
click at [595, 173] on icon at bounding box center [596, 170] width 7 height 7
click at [629, 173] on icon at bounding box center [631, 170] width 7 height 7
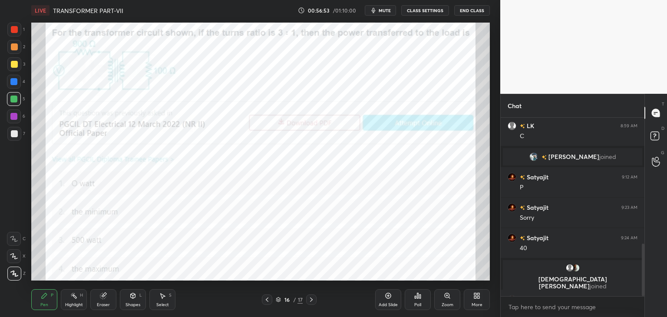
scroll to position [428, 0]
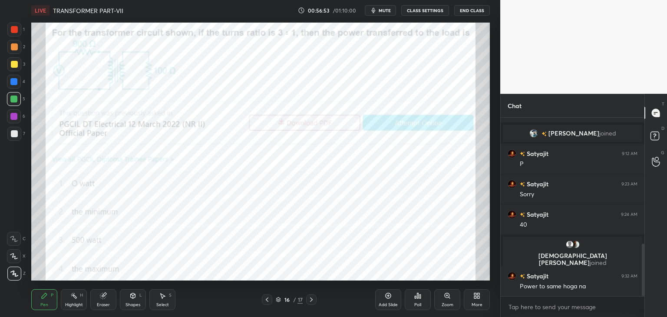
click at [12, 28] on div at bounding box center [14, 29] width 7 height 7
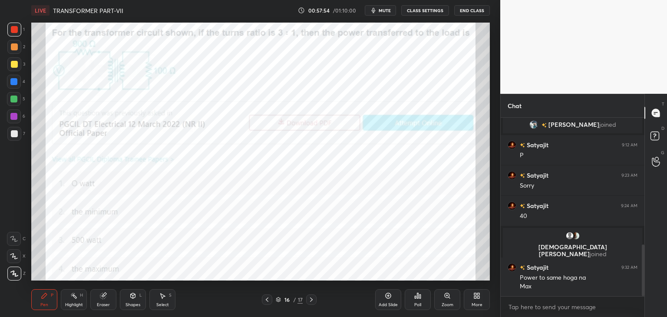
click at [642, 250] on div at bounding box center [641, 207] width 5 height 178
click at [645, 274] on div "T Messages (T) D Doubts (D) G Raise Hand (G)" at bounding box center [655, 205] width 23 height 223
drag, startPoint x: 104, startPoint y: 297, endPoint x: 90, endPoint y: 290, distance: 15.5
click at [103, 297] on icon at bounding box center [103, 296] width 6 height 6
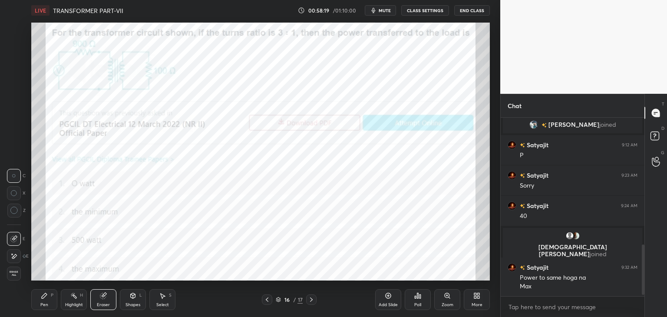
click at [16, 273] on span "Erase all" at bounding box center [13, 273] width 13 height 6
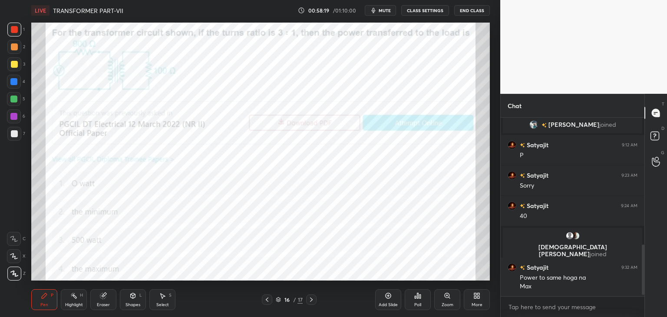
click at [24, 287] on div "1 2 3 4 5 6 7 C X Z C X Z E E Erase all H H LIVE TRANSFORMER PART-VII 00:58:19 …" at bounding box center [246, 158] width 493 height 317
click at [102, 301] on div "Eraser" at bounding box center [103, 299] width 26 height 21
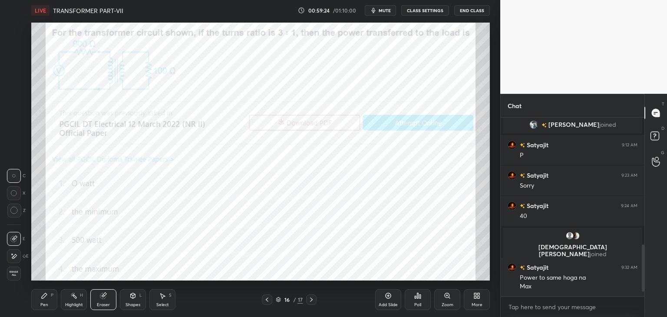
click at [17, 275] on span "Erase all" at bounding box center [13, 273] width 13 height 6
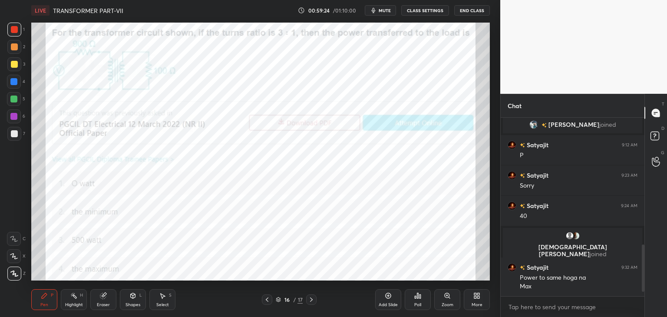
drag, startPoint x: 35, startPoint y: 310, endPoint x: 29, endPoint y: 310, distance: 6.5
click at [35, 310] on div "Pen P Highlight H Eraser Shapes L Select S 16 / 17 Add Slide Poll Zoom More" at bounding box center [260, 299] width 458 height 35
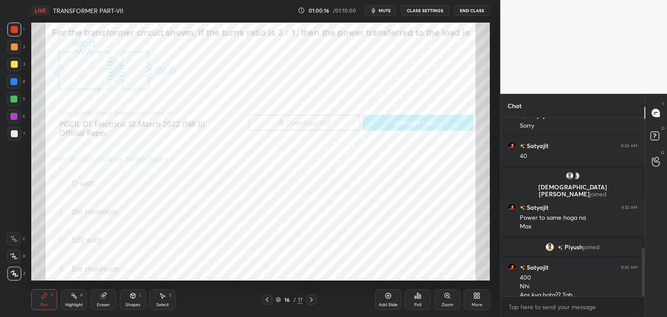
scroll to position [488, 0]
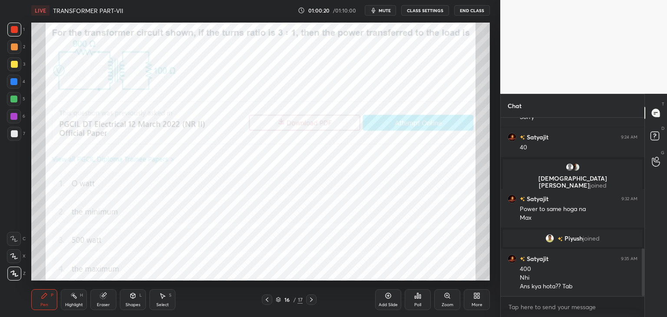
click at [102, 298] on icon at bounding box center [103, 296] width 6 height 6
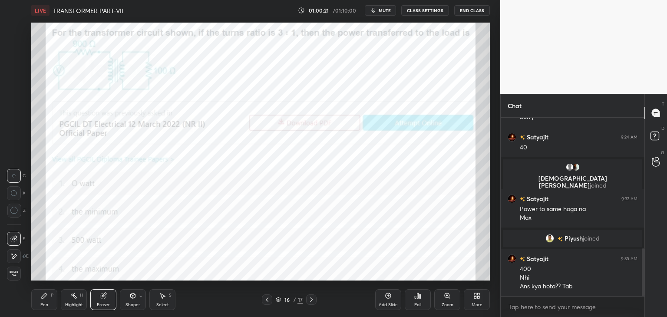
click at [16, 279] on div "Erase all" at bounding box center [14, 273] width 14 height 14
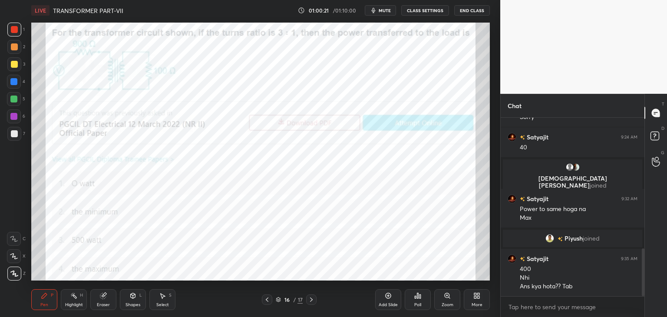
click at [33, 309] on div "Pen P Highlight H Eraser Shapes L Select S 16 / 17 Add Slide Poll Zoom More" at bounding box center [260, 299] width 458 height 35
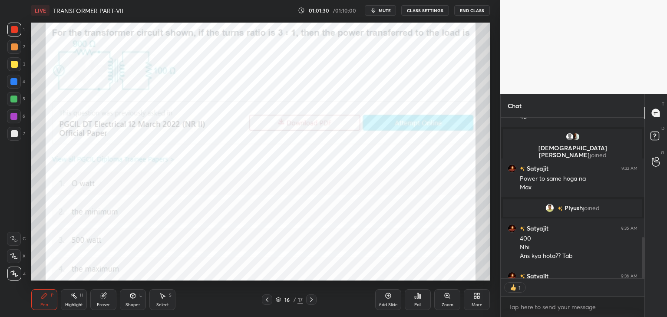
scroll to position [3, 3]
click at [476, 302] on div "More" at bounding box center [476, 299] width 26 height 21
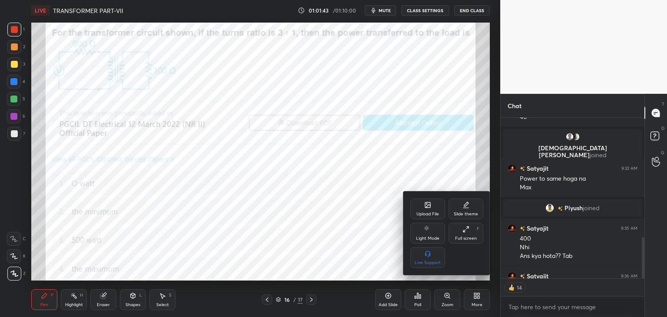
type textarea "x"
click at [364, 230] on div at bounding box center [333, 158] width 667 height 317
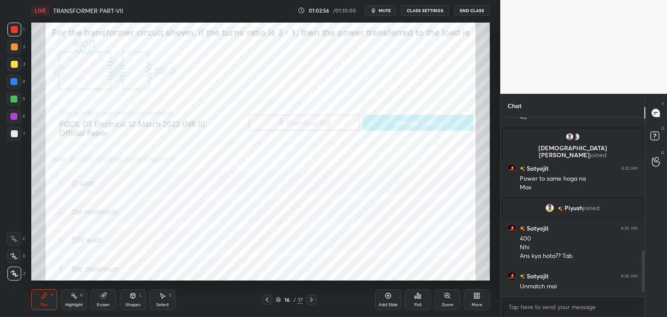
click at [473, 294] on icon at bounding box center [476, 295] width 7 height 7
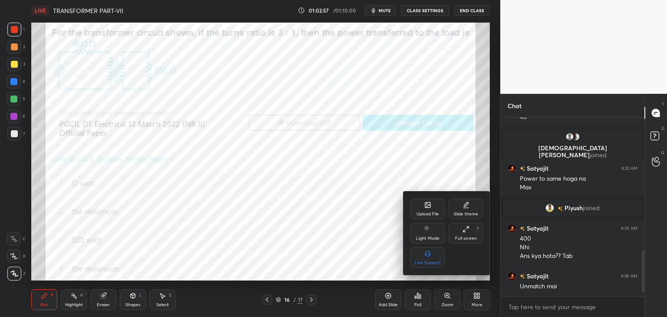
click at [424, 214] on div "Upload File" at bounding box center [427, 214] width 23 height 4
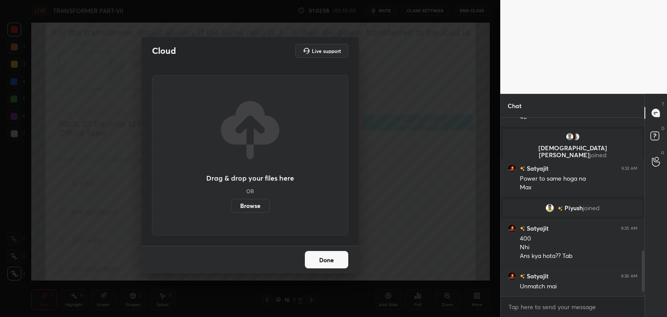
click at [249, 206] on label "Browse" at bounding box center [250, 206] width 39 height 14
click at [231, 206] on input "Browse" at bounding box center [231, 206] width 0 height 14
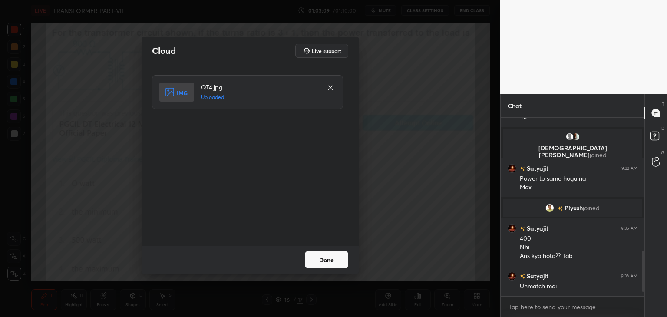
click at [332, 256] on button "Done" at bounding box center [326, 259] width 43 height 17
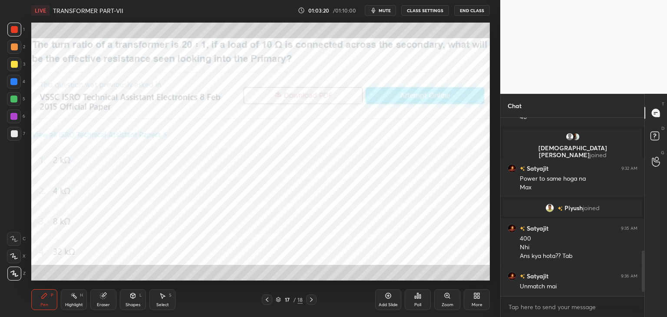
click at [420, 302] on div "Poll" at bounding box center [417, 304] width 7 height 4
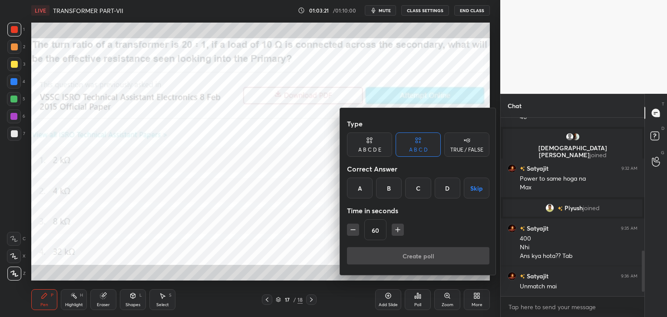
drag, startPoint x: 385, startPoint y: 179, endPoint x: 380, endPoint y: 206, distance: 27.3
click at [386, 179] on div "B" at bounding box center [389, 187] width 26 height 21
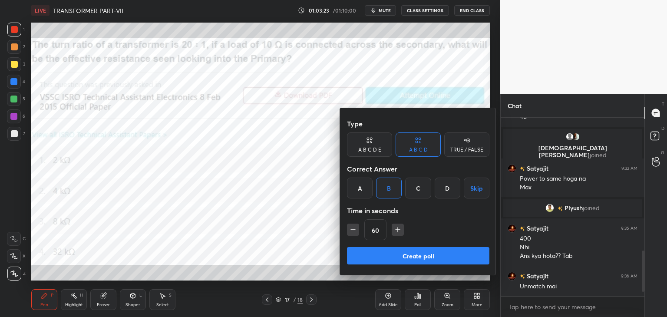
drag, startPoint x: 352, startPoint y: 229, endPoint x: 363, endPoint y: 249, distance: 22.5
click at [353, 230] on icon "button" at bounding box center [353, 230] width 4 height 0
type input "45"
click at [368, 253] on button "Create poll" at bounding box center [418, 255] width 142 height 17
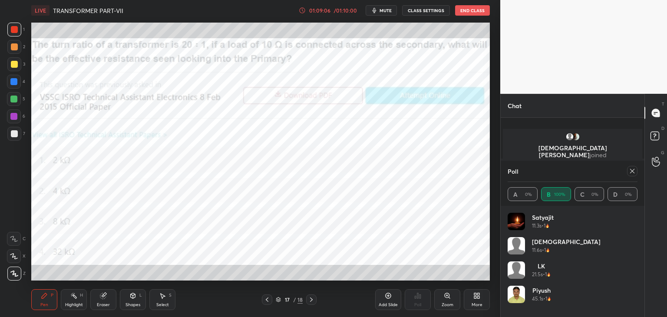
scroll to position [563, 0]
click at [634, 166] on div at bounding box center [632, 171] width 10 height 10
type textarea "x"
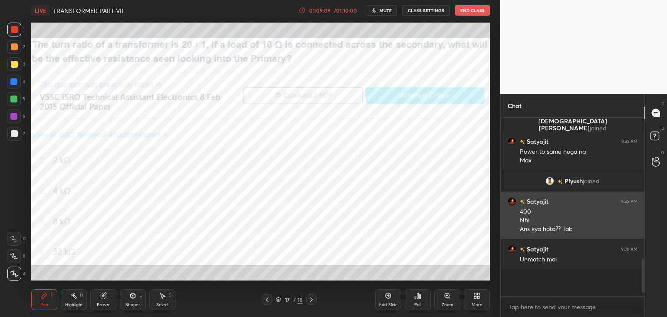
scroll to position [176, 141]
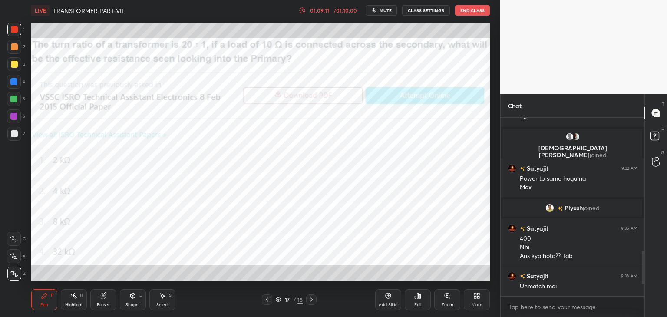
click at [473, 303] on div "More" at bounding box center [476, 304] width 11 height 4
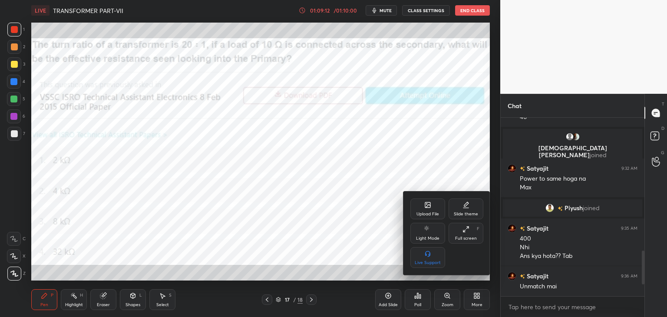
click at [431, 206] on div "Upload File" at bounding box center [427, 208] width 35 height 21
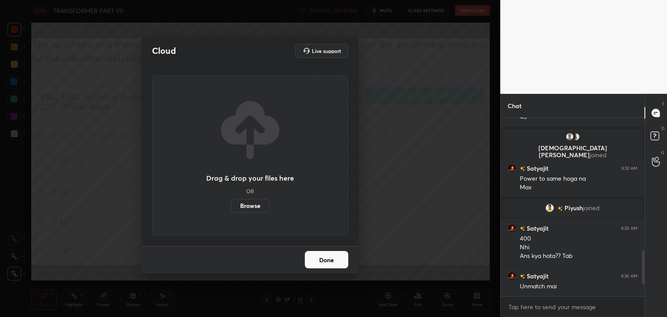
click at [258, 207] on label "Browse" at bounding box center [250, 206] width 39 height 14
click at [231, 207] on input "Browse" at bounding box center [231, 206] width 0 height 14
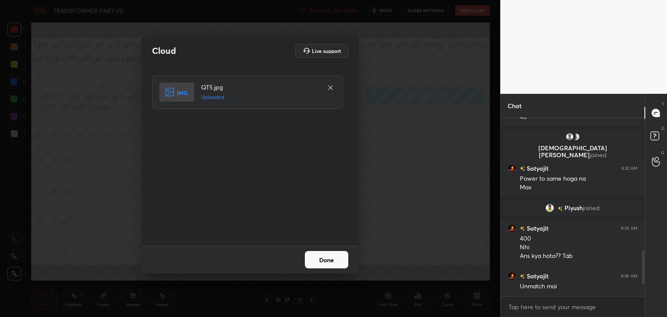
click at [315, 255] on button "Done" at bounding box center [326, 259] width 43 height 17
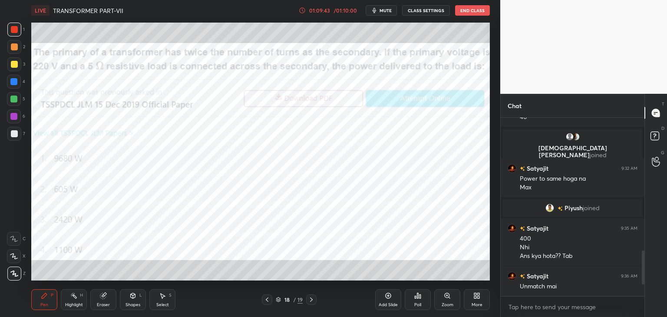
click at [421, 299] on div "Poll" at bounding box center [417, 299] width 26 height 21
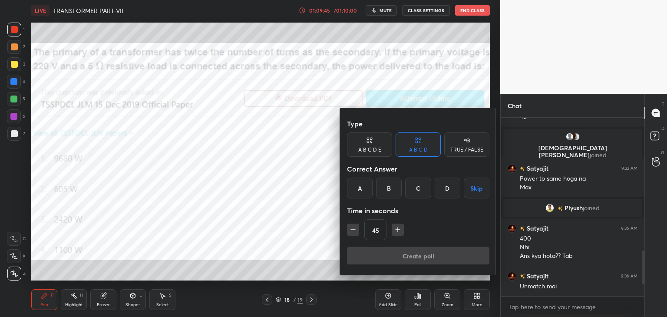
click at [417, 186] on div "C" at bounding box center [418, 187] width 26 height 21
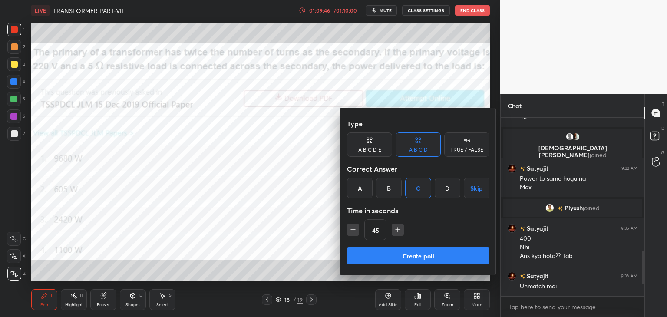
click at [397, 227] on icon "button" at bounding box center [397, 229] width 0 height 4
type input "60"
click at [390, 256] on button "Create poll" at bounding box center [418, 255] width 142 height 17
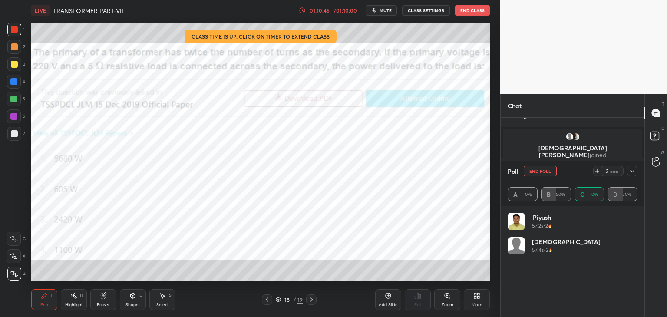
scroll to position [102, 127]
click at [632, 171] on icon at bounding box center [631, 170] width 7 height 7
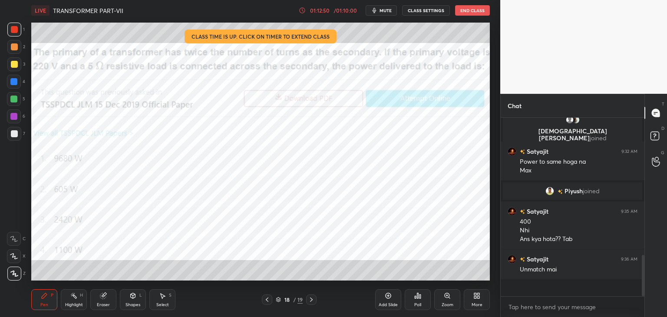
scroll to position [176, 141]
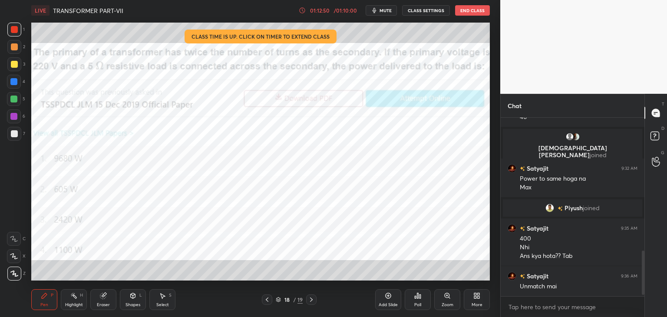
click at [282, 301] on div "18 / 19" at bounding box center [289, 300] width 27 height 8
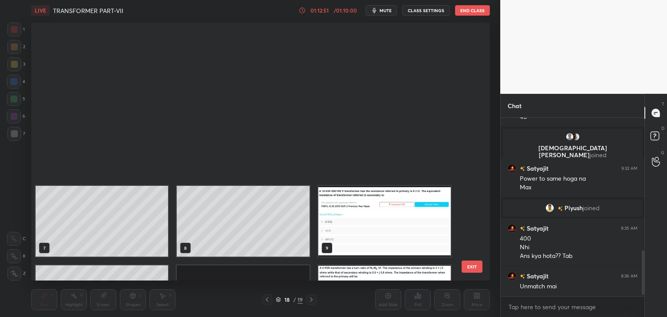
scroll to position [255, 454]
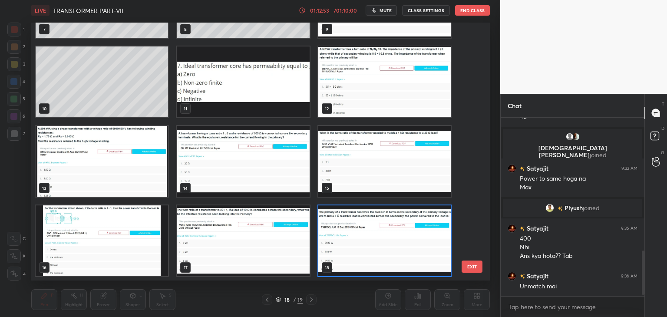
click at [345, 93] on img "grid" at bounding box center [384, 81] width 132 height 71
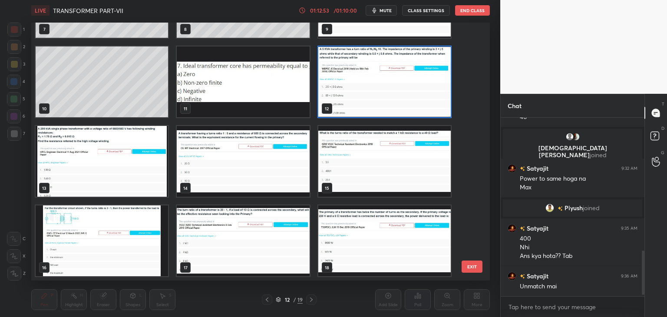
click at [347, 94] on img "grid" at bounding box center [384, 81] width 132 height 71
click at [349, 95] on img "grid" at bounding box center [384, 81] width 132 height 71
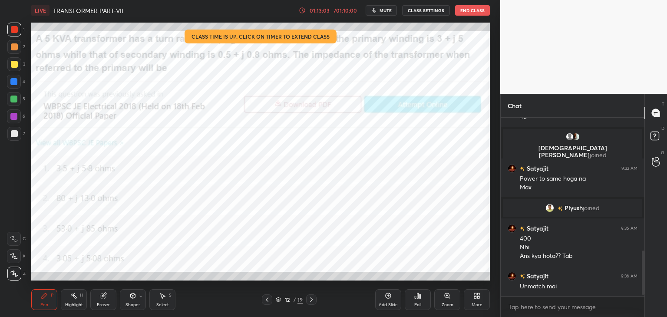
click at [309, 303] on div at bounding box center [311, 299] width 10 height 10
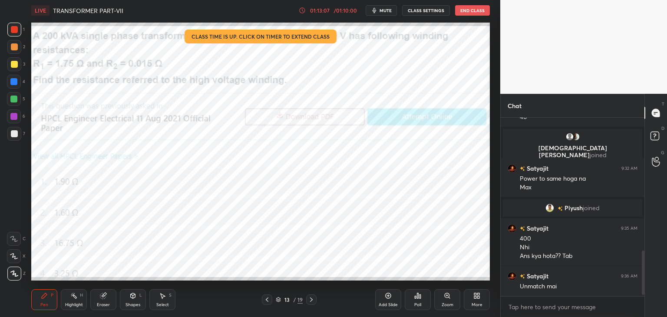
click at [312, 301] on icon at bounding box center [311, 299] width 7 height 7
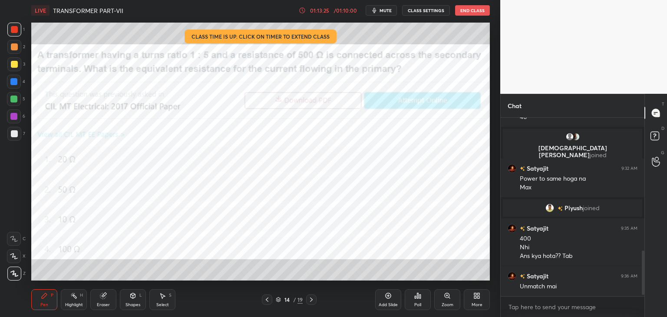
scroll to position [548, 0]
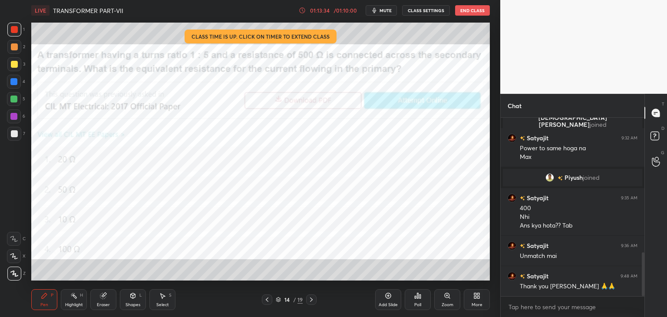
click at [15, 116] on div at bounding box center [13, 116] width 7 height 7
click at [15, 133] on div at bounding box center [14, 133] width 7 height 7
click at [16, 116] on div at bounding box center [13, 116] width 7 height 7
drag, startPoint x: 16, startPoint y: 96, endPoint x: 18, endPoint y: 79, distance: 17.1
click at [15, 96] on div at bounding box center [13, 98] width 7 height 7
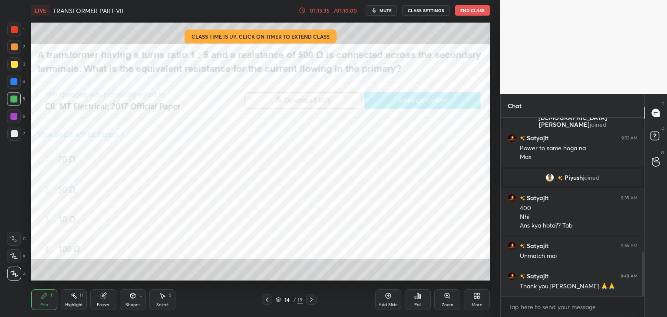
drag, startPoint x: 17, startPoint y: 76, endPoint x: 19, endPoint y: 66, distance: 9.4
click at [17, 75] on div at bounding box center [14, 82] width 14 height 14
click at [19, 58] on div at bounding box center [14, 64] width 14 height 14
click at [16, 49] on div at bounding box center [14, 46] width 7 height 7
click at [16, 30] on div at bounding box center [14, 29] width 7 height 7
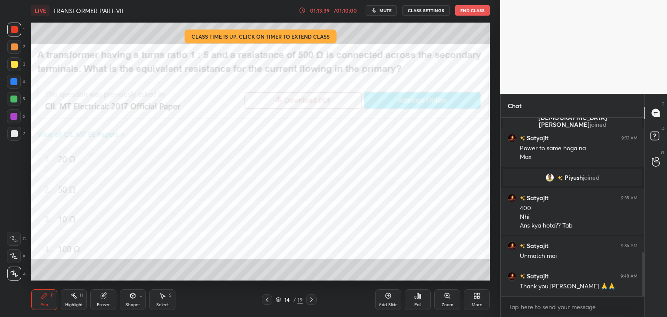
drag, startPoint x: 20, startPoint y: 277, endPoint x: 28, endPoint y: 298, distance: 22.7
click at [20, 279] on div at bounding box center [14, 273] width 14 height 14
click at [32, 301] on div "LIVE TRANSFORMER PART-VII 01:13:40 / 01:10:00 mute CLASS SETTINGS End Class Set…" at bounding box center [260, 158] width 465 height 317
click at [330, 12] on div "01:13:44" at bounding box center [319, 10] width 24 height 5
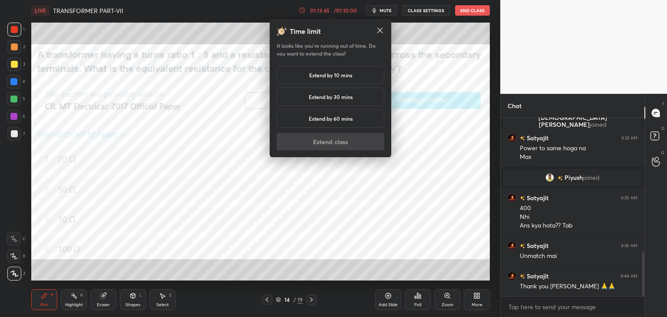
drag, startPoint x: 319, startPoint y: 76, endPoint x: 309, endPoint y: 108, distance: 34.6
click at [319, 76] on h5 "Extend by 10 mins" at bounding box center [330, 75] width 43 height 8
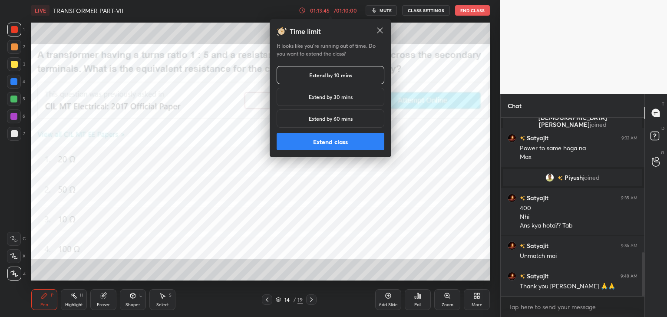
click at [312, 139] on button "Extend class" at bounding box center [330, 141] width 108 height 17
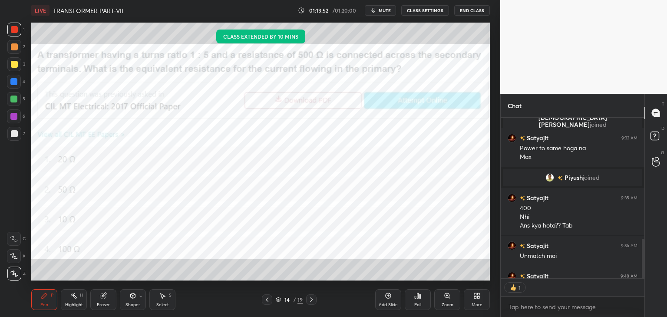
scroll to position [3, 3]
click at [472, 12] on button "End Class" at bounding box center [472, 10] width 36 height 10
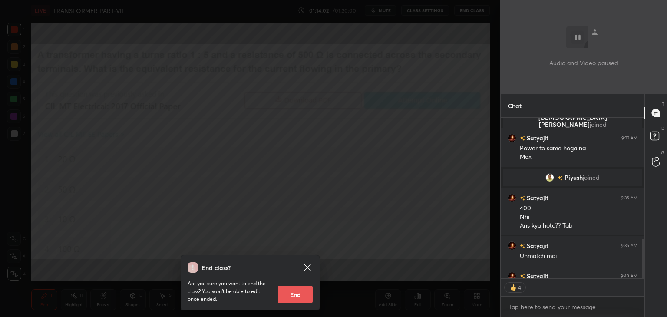
click at [297, 294] on button "End" at bounding box center [295, 294] width 35 height 17
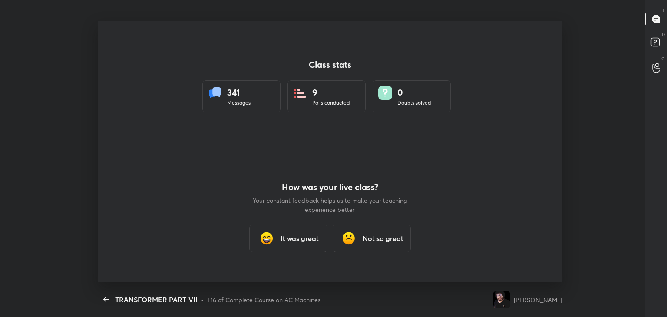
scroll to position [0, 0]
type textarea "x"
click at [288, 244] on div "It was great" at bounding box center [288, 238] width 78 height 28
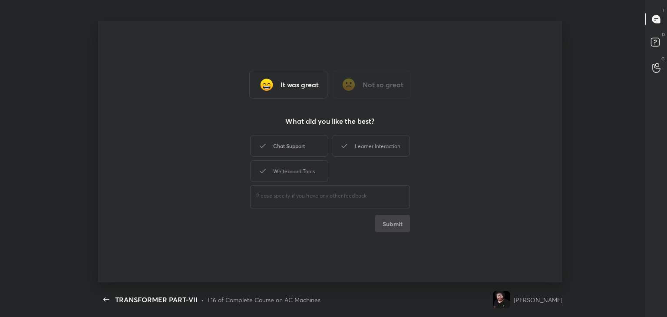
click at [285, 147] on div "Chat Support" at bounding box center [289, 146] width 78 height 22
drag, startPoint x: 288, startPoint y: 176, endPoint x: 332, endPoint y: 165, distance: 44.6
click at [289, 175] on div "Whiteboard Tools" at bounding box center [289, 171] width 78 height 22
click at [370, 154] on div "Learner Interaction" at bounding box center [371, 146] width 78 height 22
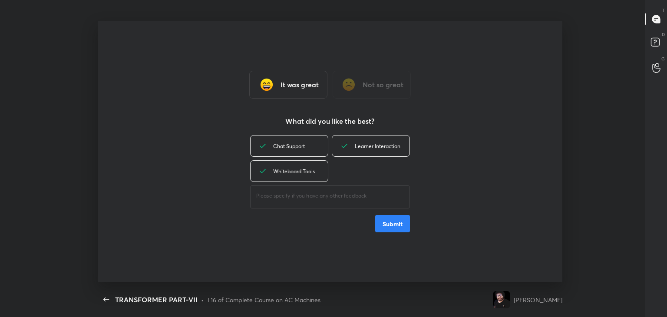
click at [396, 224] on button "Submit" at bounding box center [392, 223] width 35 height 17
